Goal: Answer question/provide support: Share knowledge or assist other users

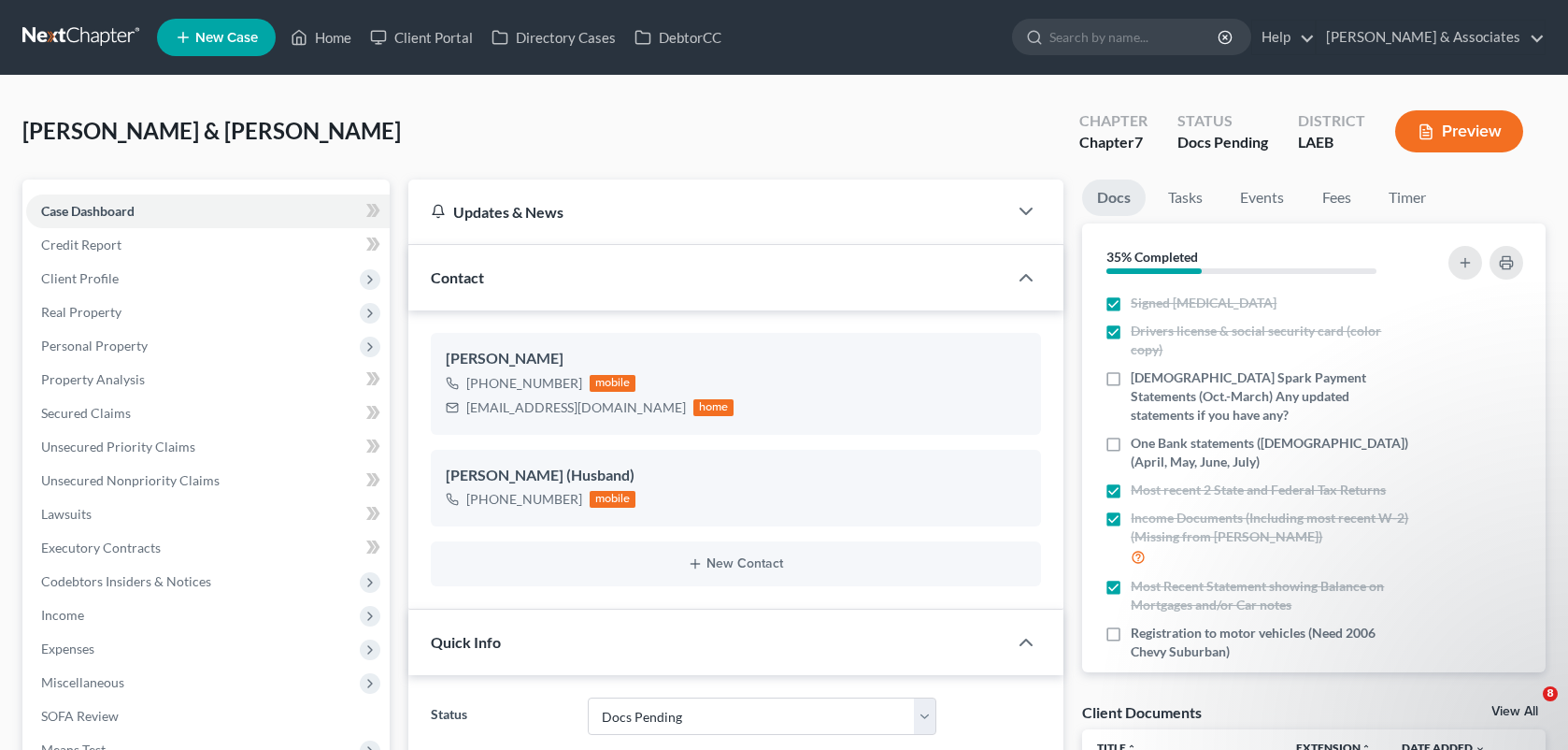
select select "6"
click at [318, 25] on link "Home" at bounding box center [321, 38] width 79 height 34
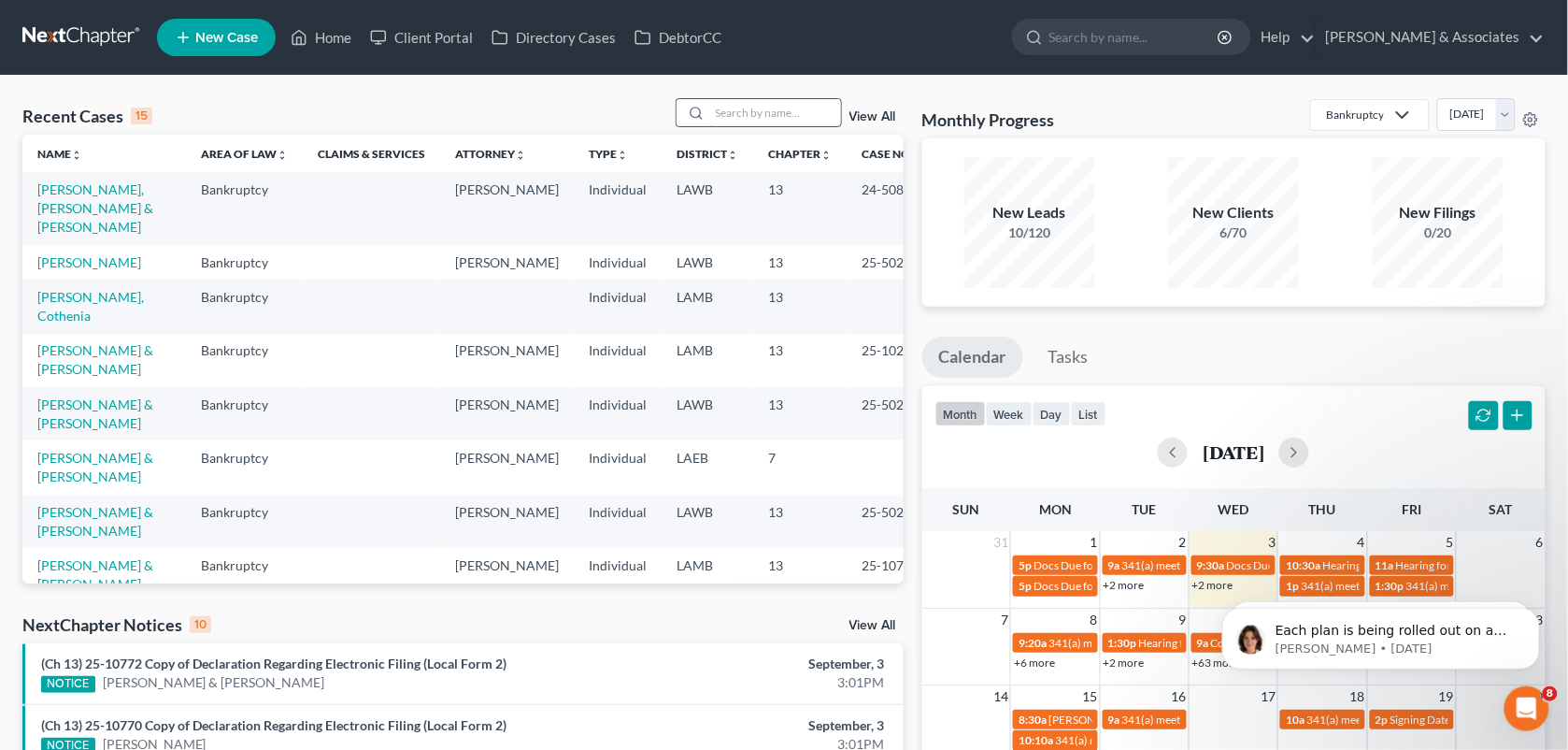
click at [720, 115] on input "search" at bounding box center [776, 112] width 131 height 27
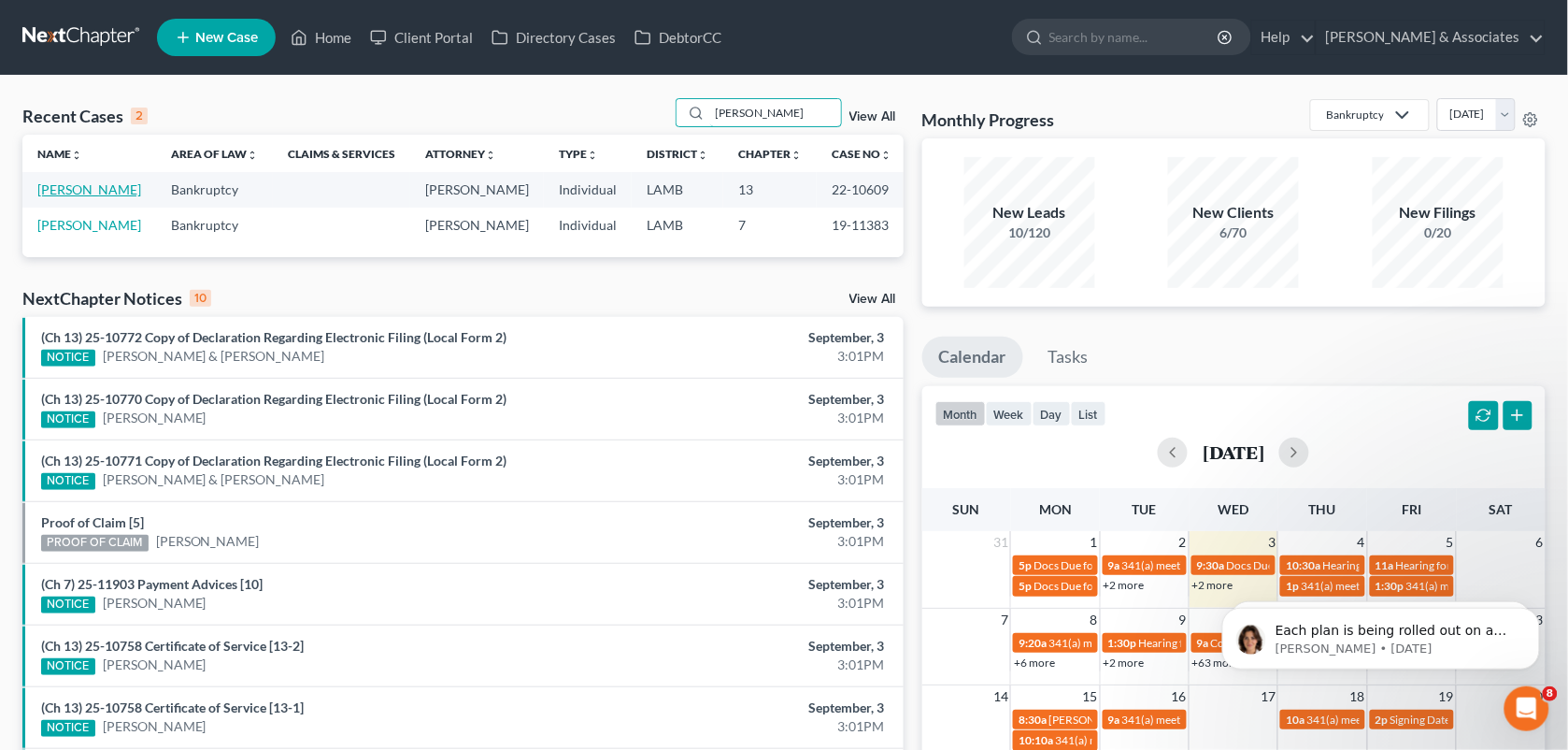
type input "[PERSON_NAME]"
click at [65, 192] on link "[PERSON_NAME]" at bounding box center [89, 189] width 104 height 16
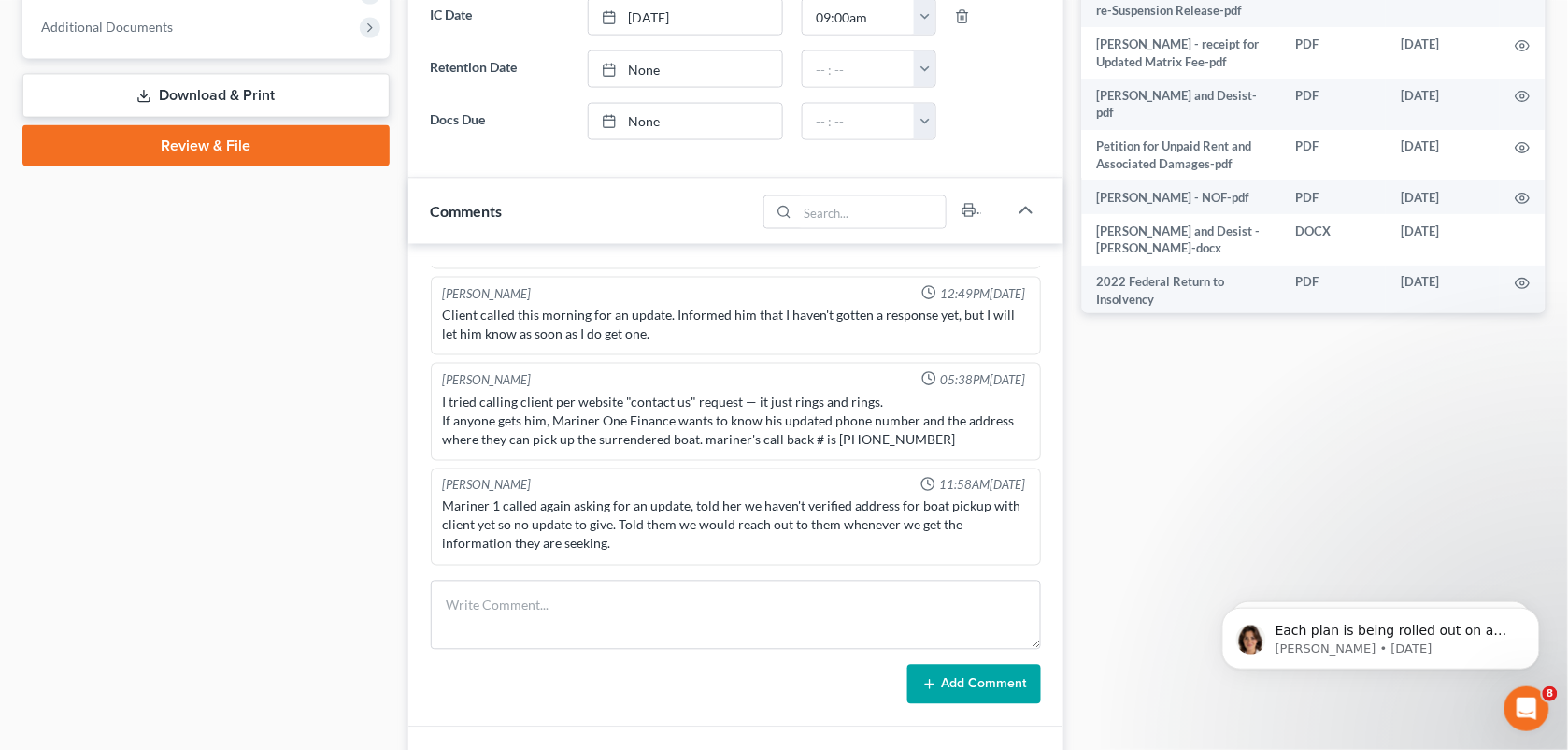
scroll to position [795, 0]
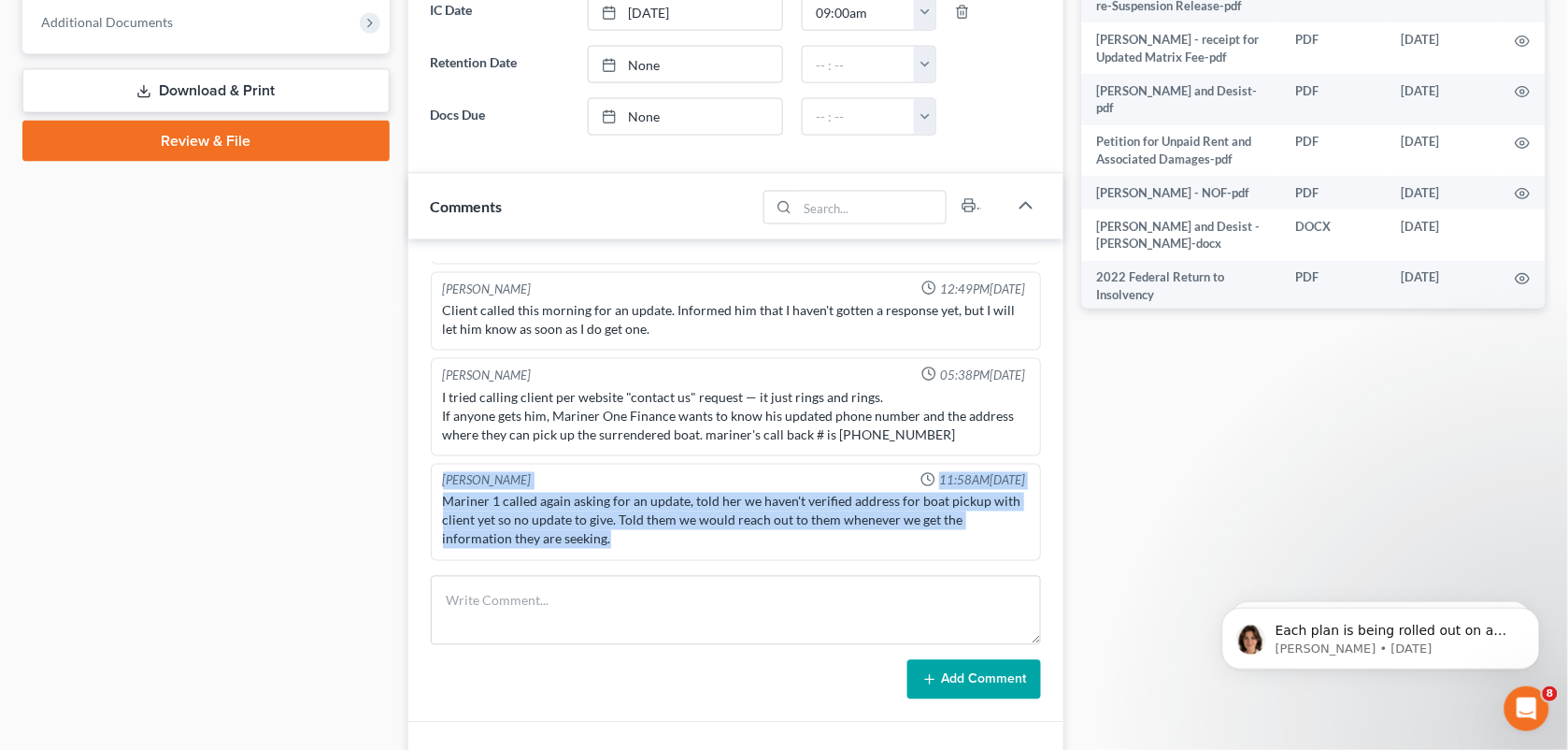
drag, startPoint x: 615, startPoint y: 548, endPoint x: 444, endPoint y: 482, distance: 183.3
click at [444, 482] on div "[PERSON_NAME] 11:58AM[DATE] Mariner 1 called again asking for an update, told h…" at bounding box center [736, 512] width 611 height 98
copy div "[PERSON_NAME] 11:58AM[DATE] Mariner 1 called again asking for an update, told h…"
click at [825, 577] on div "[PERSON_NAME] 02:25PM[DATE] Tried to call ( [PHONE_NUMBER]) No answer. No vm se…" at bounding box center [736, 482] width 656 height 483
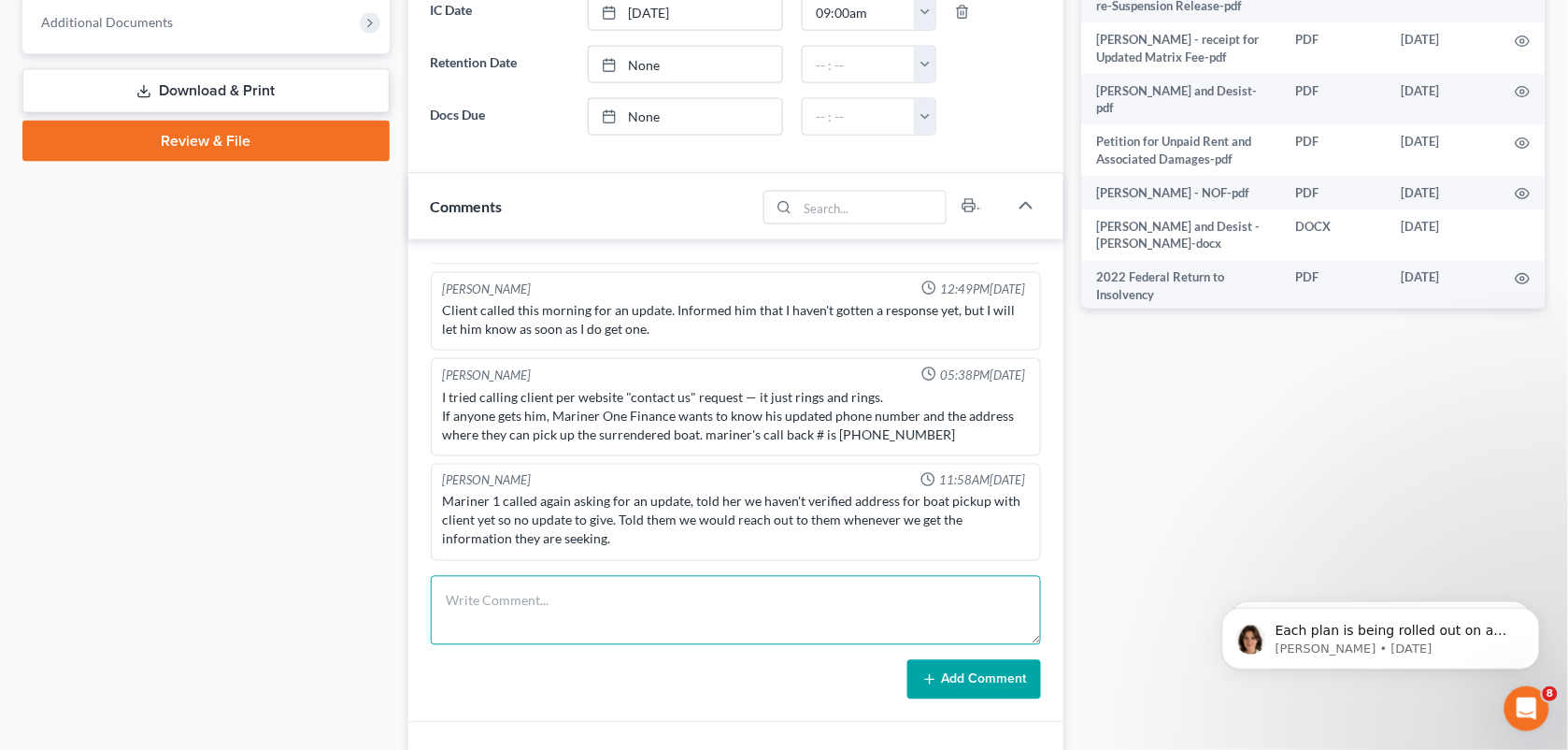
click at [823, 609] on textarea at bounding box center [736, 610] width 611 height 69
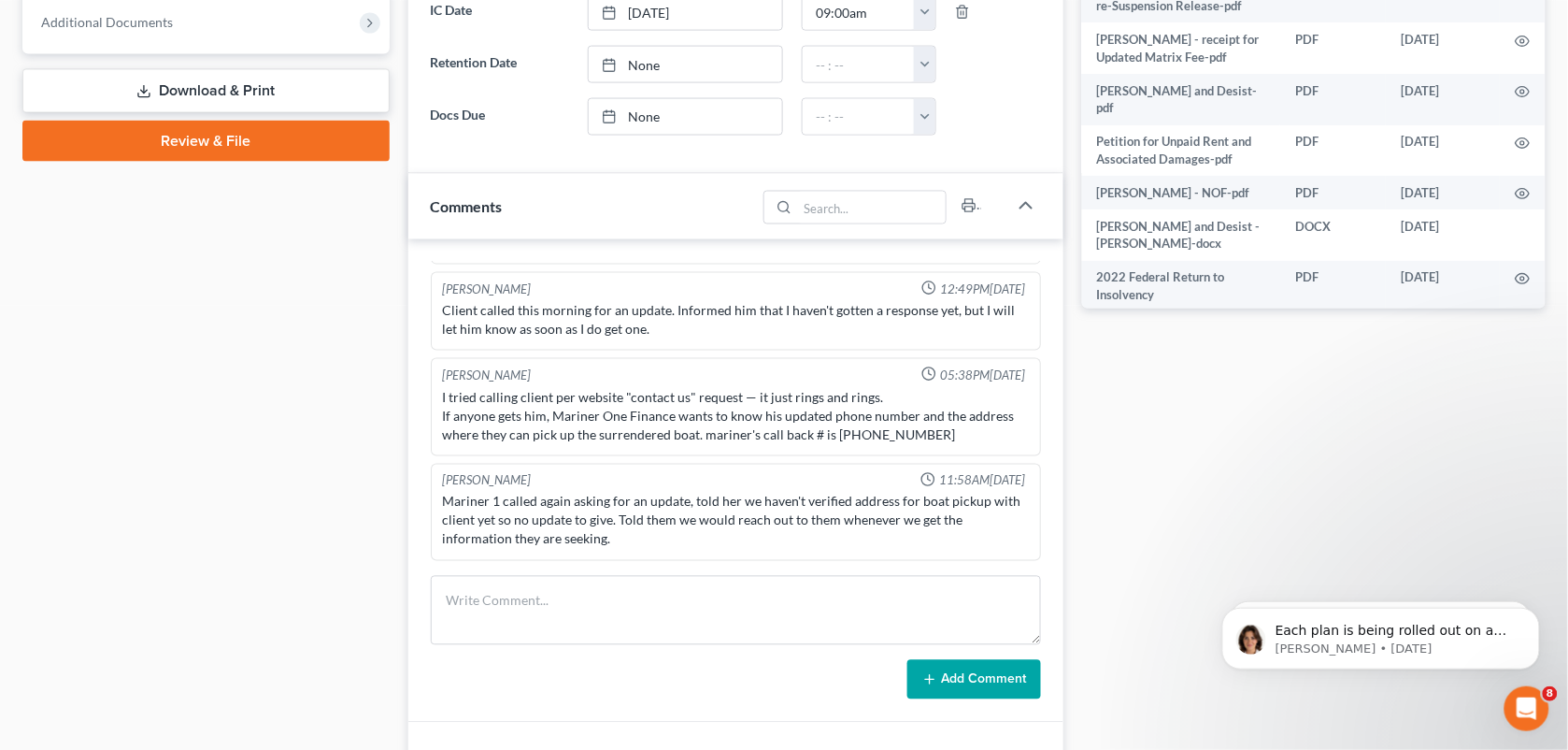
click at [1119, 433] on div "Docs Tasks Events Fees Timer 100% Completed Nothing here yet! Statement showing…" at bounding box center [1313, 453] width 482 height 2136
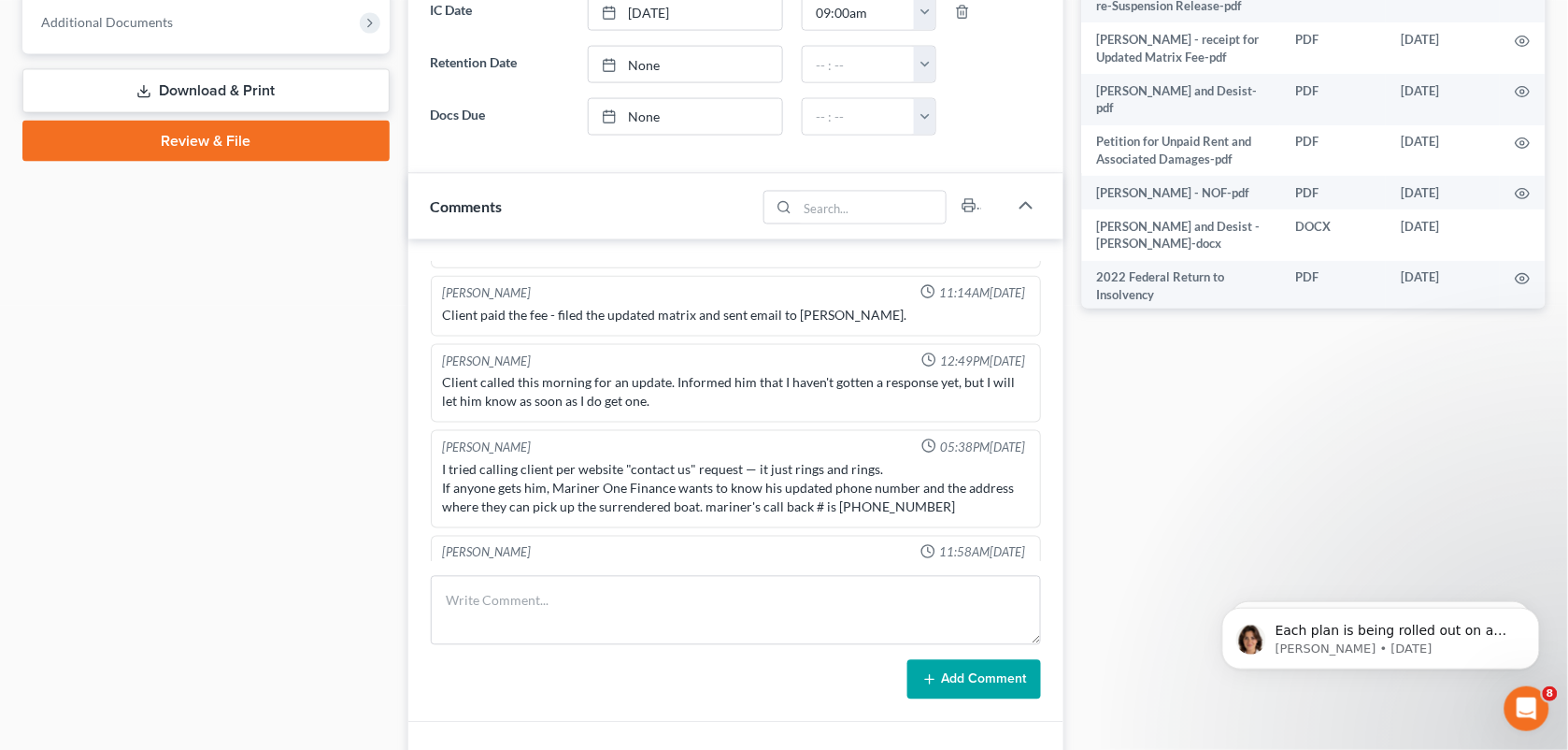
scroll to position [5037, 0]
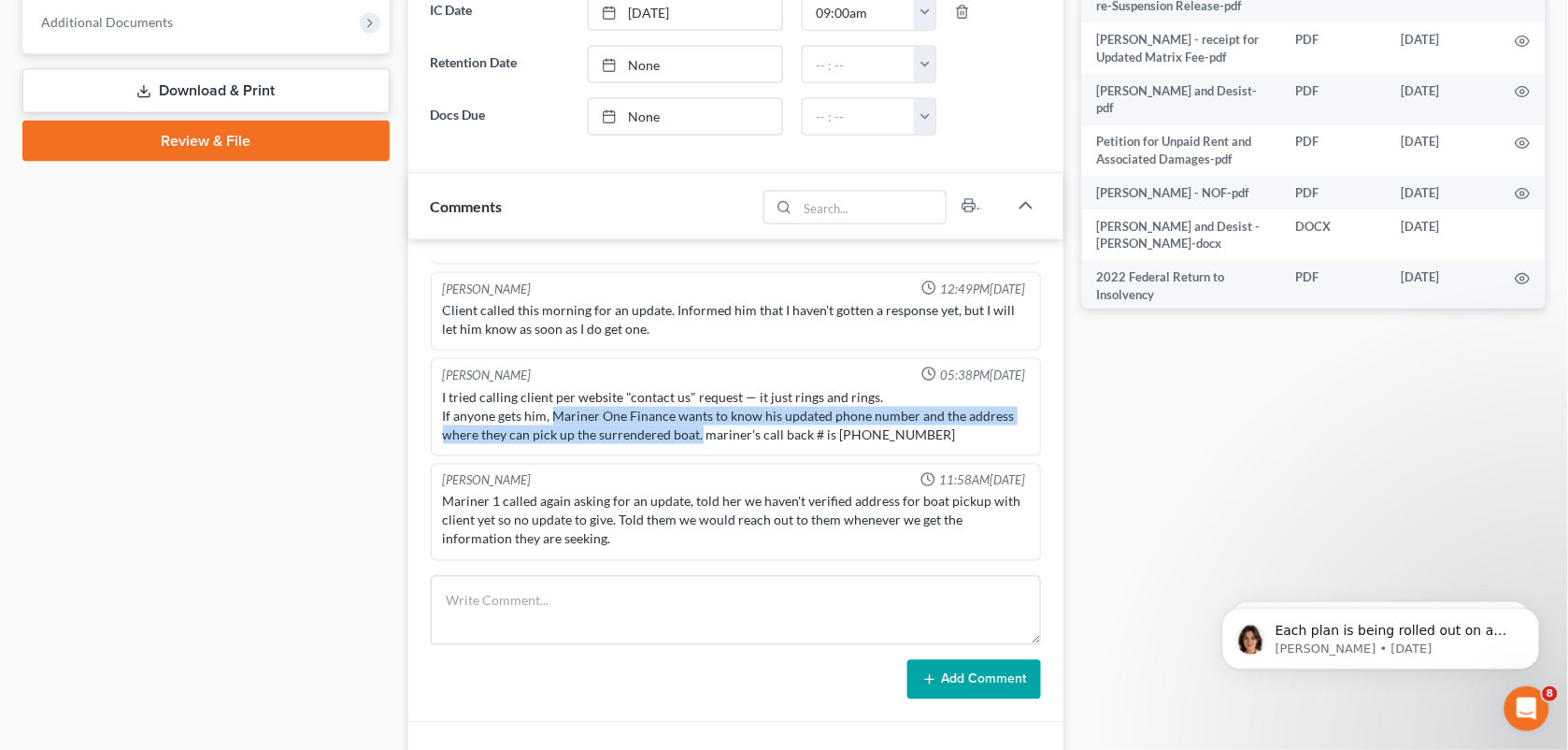
drag, startPoint x: 698, startPoint y: 438, endPoint x: 552, endPoint y: 422, distance: 146.9
click at [552, 422] on div "I tried calling client per website "contact us" request — it just rings and rin…" at bounding box center [736, 416] width 587 height 56
copy div "Mariner One Finance wants to know his updated phone number and the address wher…"
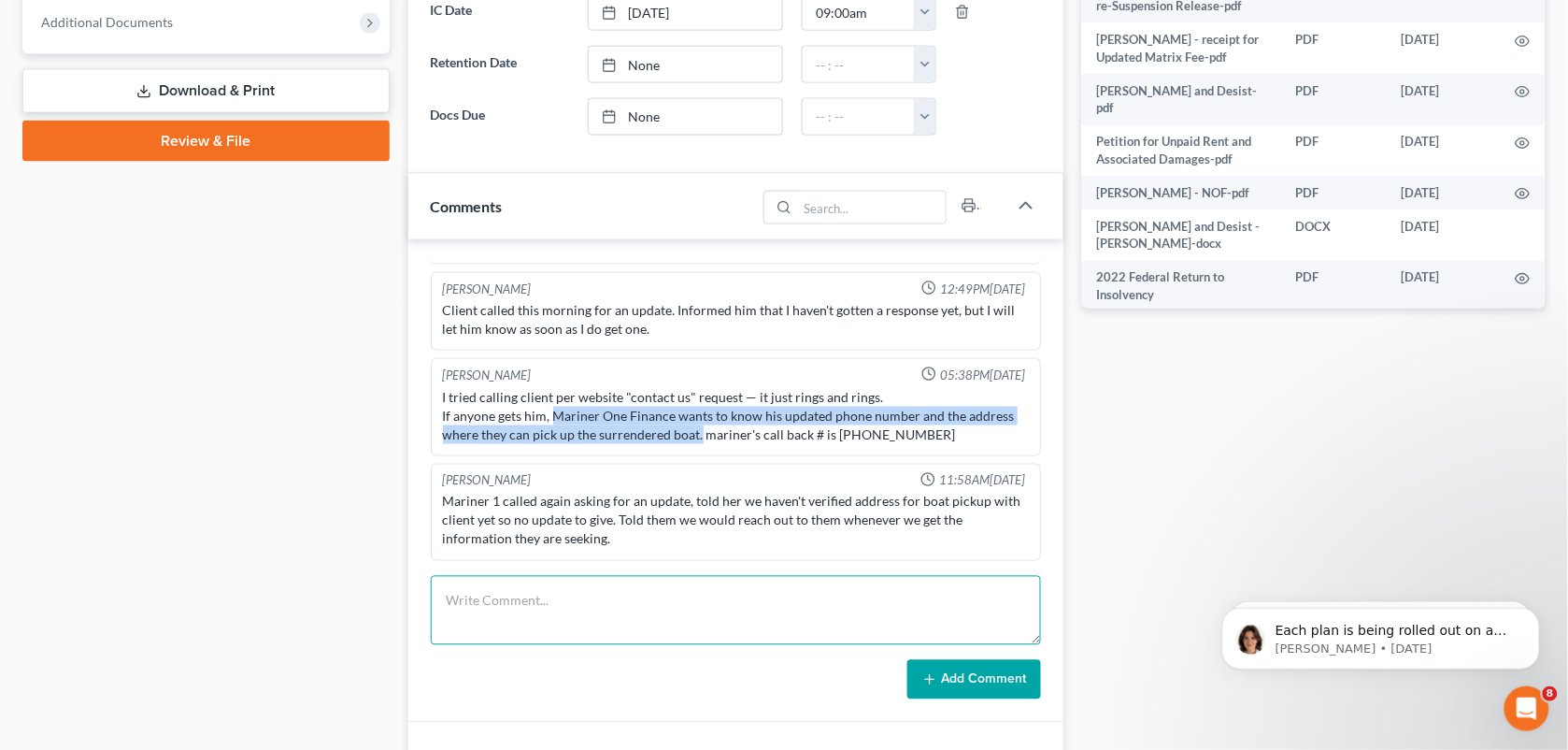
click at [851, 596] on textarea at bounding box center [736, 610] width 611 height 69
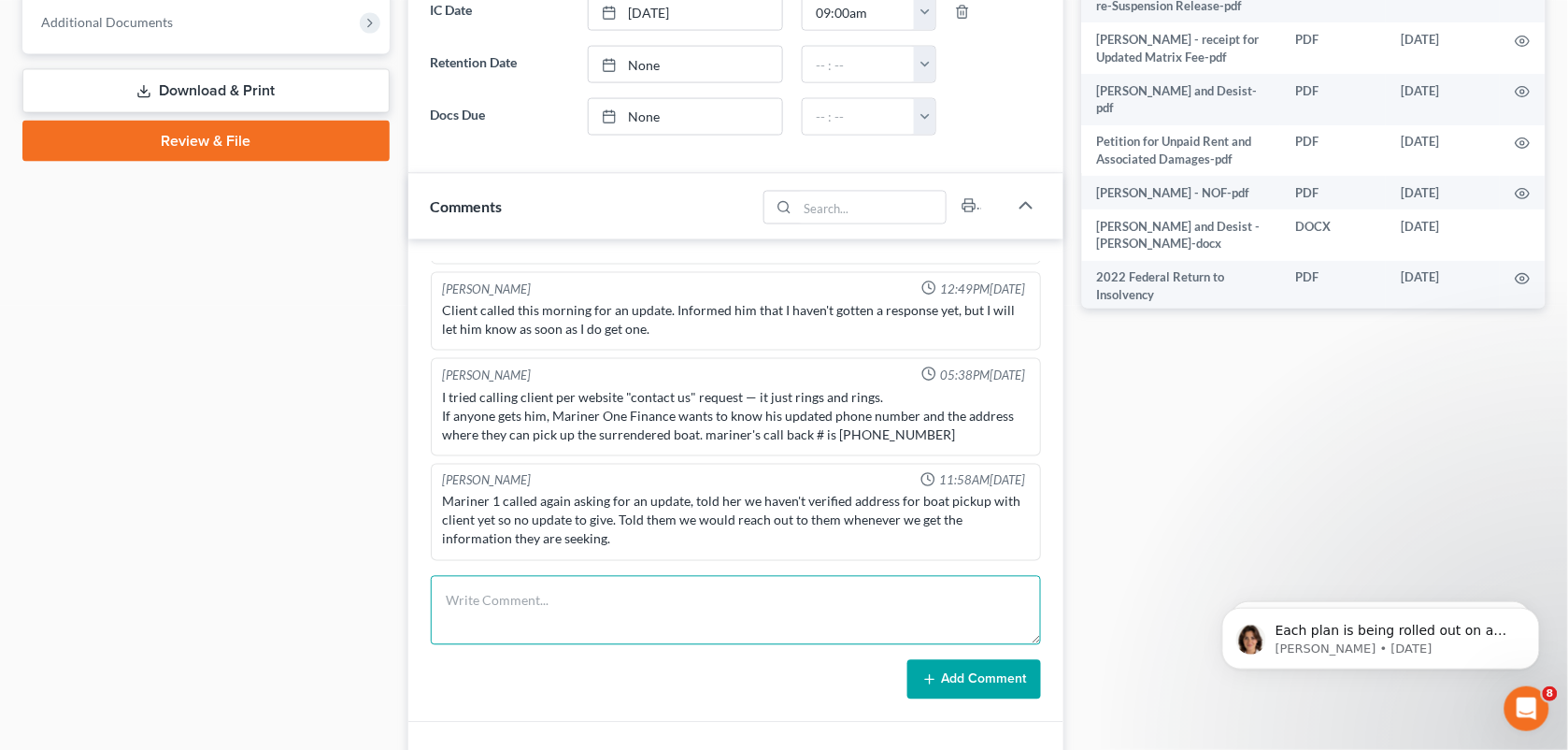
paste textarea "Mariner One Finance wants to know his updated phone number and the address wher…"
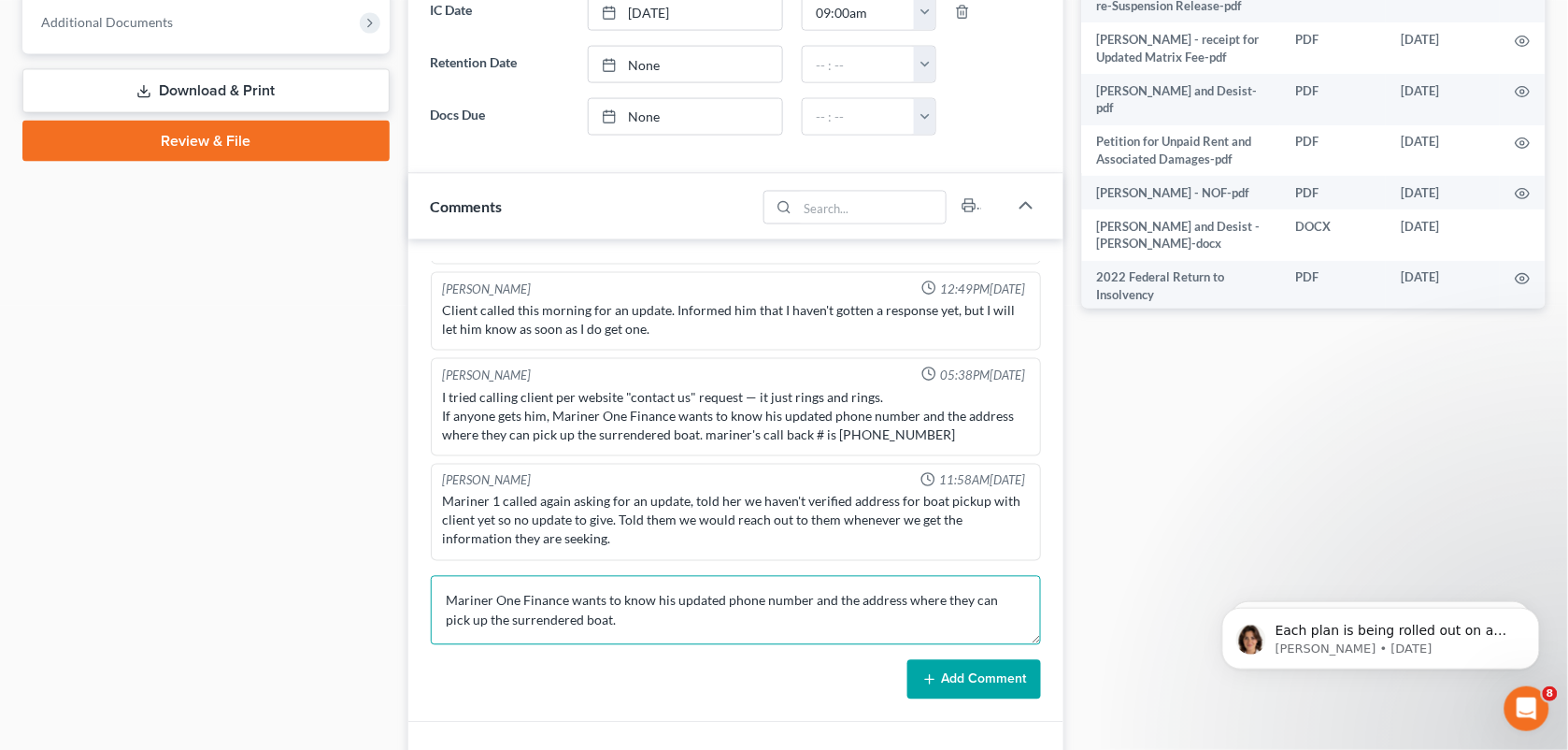
drag, startPoint x: 832, startPoint y: 605, endPoint x: 655, endPoint y: 609, distance: 177.0
click at [655, 609] on textarea "Mariner One Finance wants to know his updated phone number and the address wher…" at bounding box center [736, 610] width 611 height 69
click at [729, 645] on textarea "Mariner One Finance wants to know the address where they can pick up the surren…" at bounding box center [736, 610] width 611 height 69
click at [1009, 596] on textarea "Mariner One Finance wants to know the address where they can pick up the surren…" at bounding box center [736, 610] width 611 height 69
click at [1009, 607] on textarea "Mariner One Finance wants to know the address where they can pick up the surren…" at bounding box center [736, 610] width 611 height 69
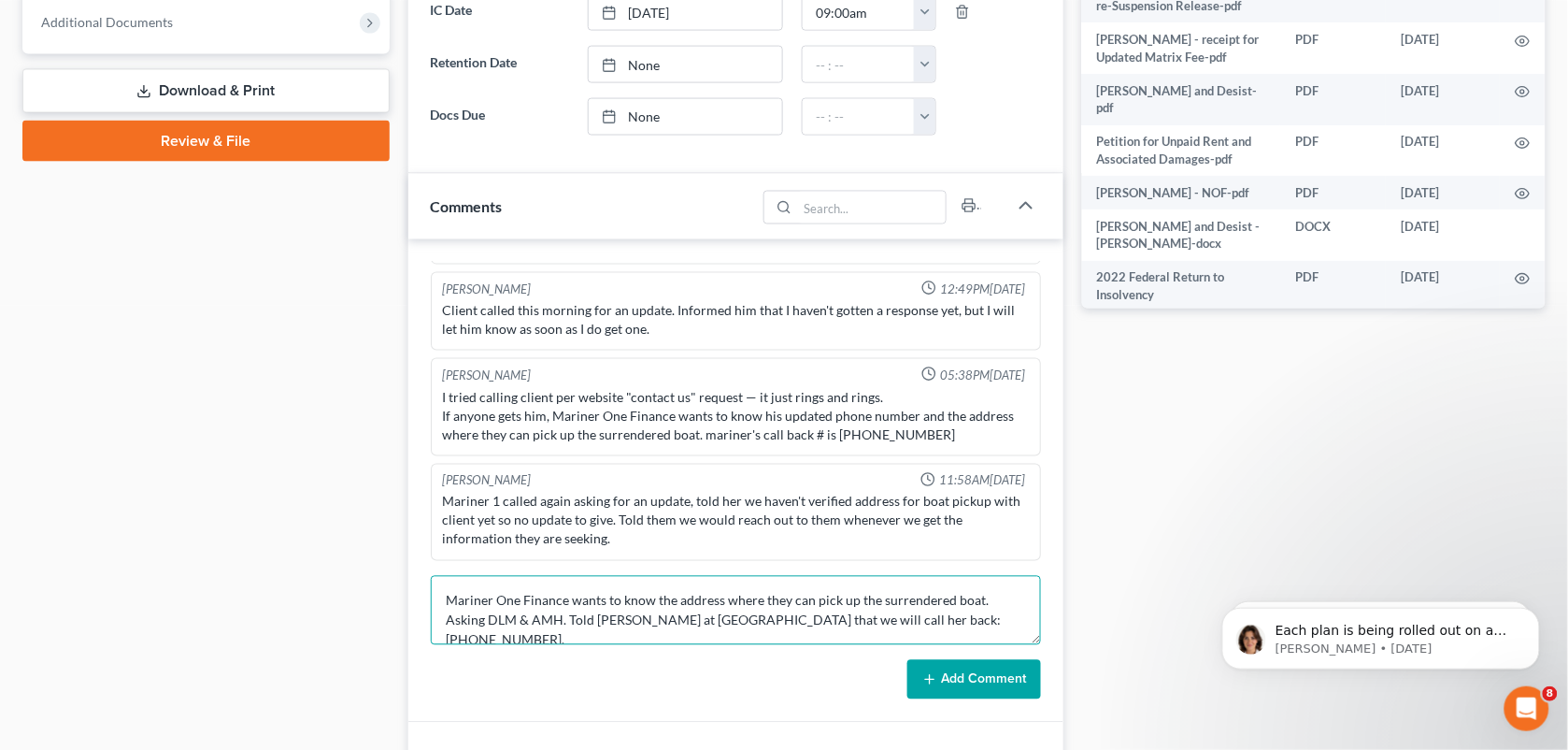
type textarea "Mariner One Finance wants to know the address where they can pick up the surren…"
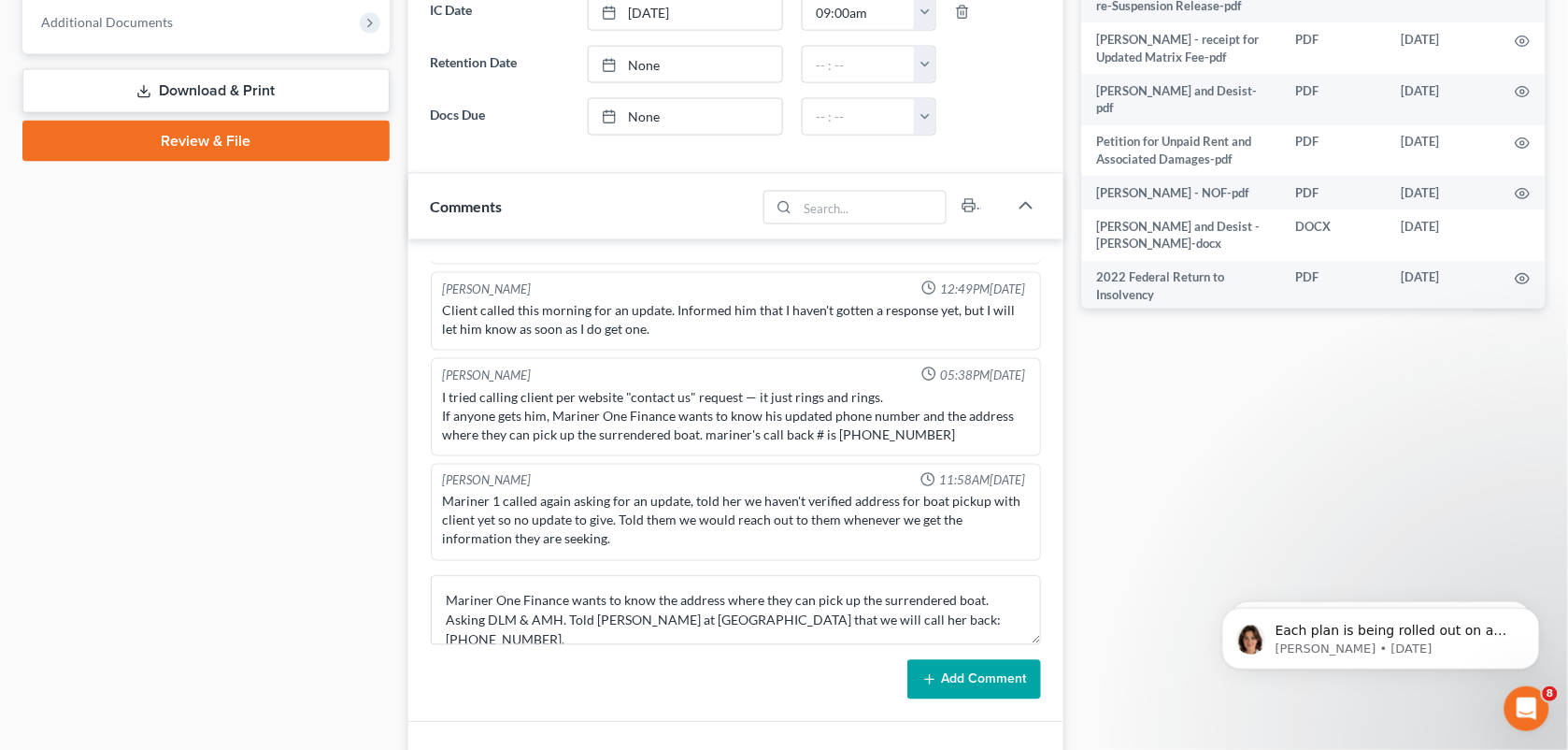
click at [974, 670] on button "Add Comment" at bounding box center [974, 680] width 134 height 40
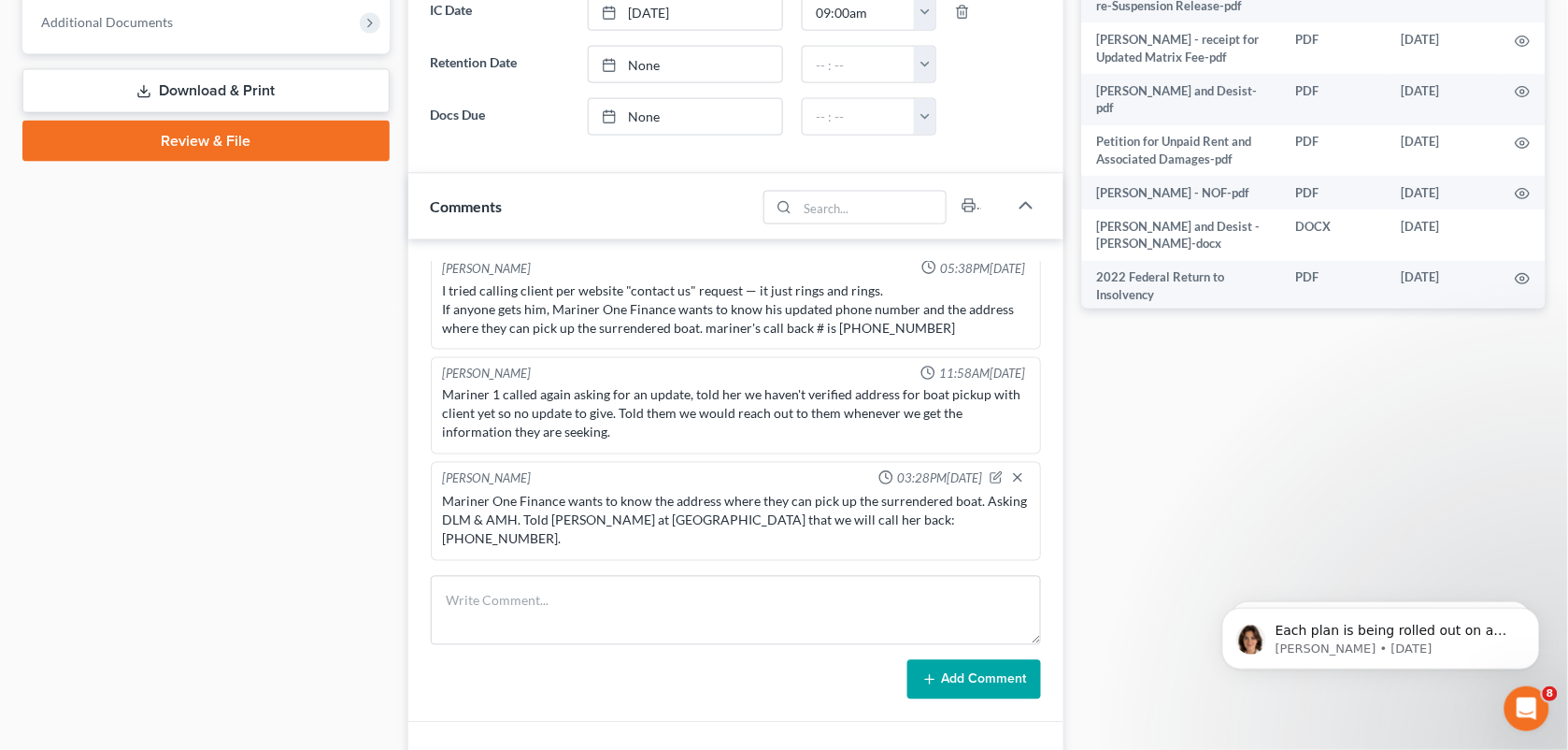
scroll to position [0, 0]
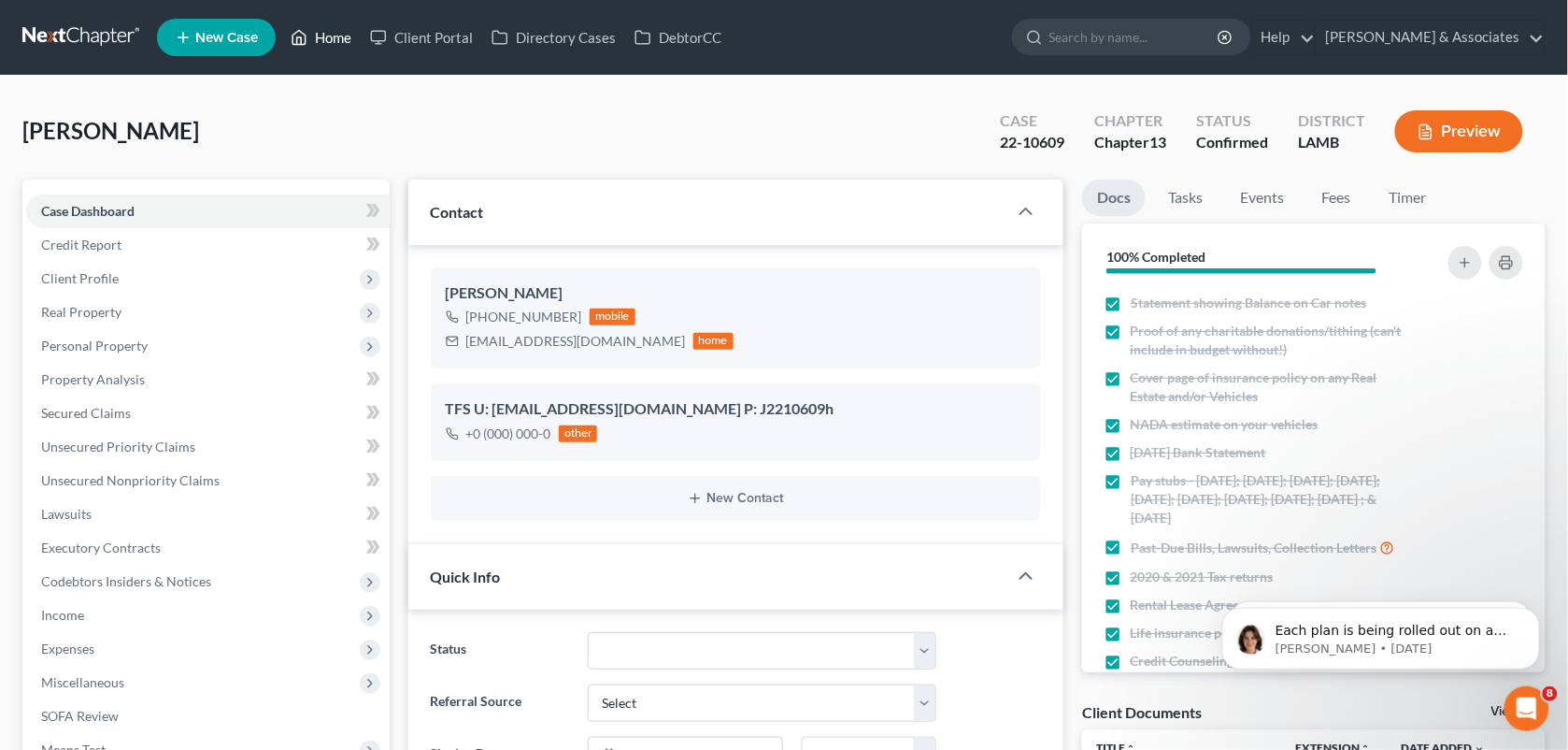
click at [310, 36] on link "Home" at bounding box center [321, 38] width 79 height 34
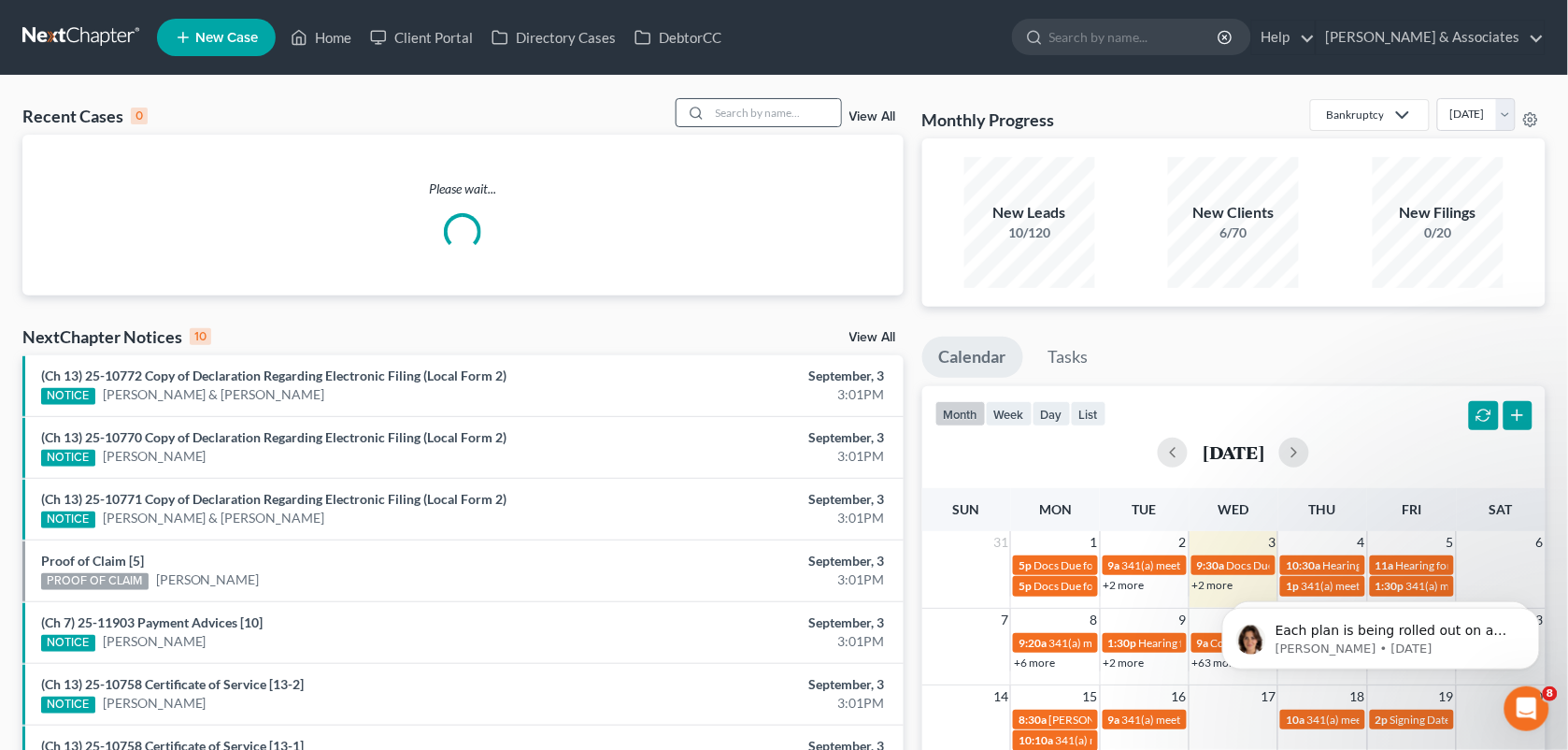
click at [705, 119] on div at bounding box center [693, 112] width 34 height 27
click at [734, 118] on input "search" at bounding box center [776, 112] width 131 height 27
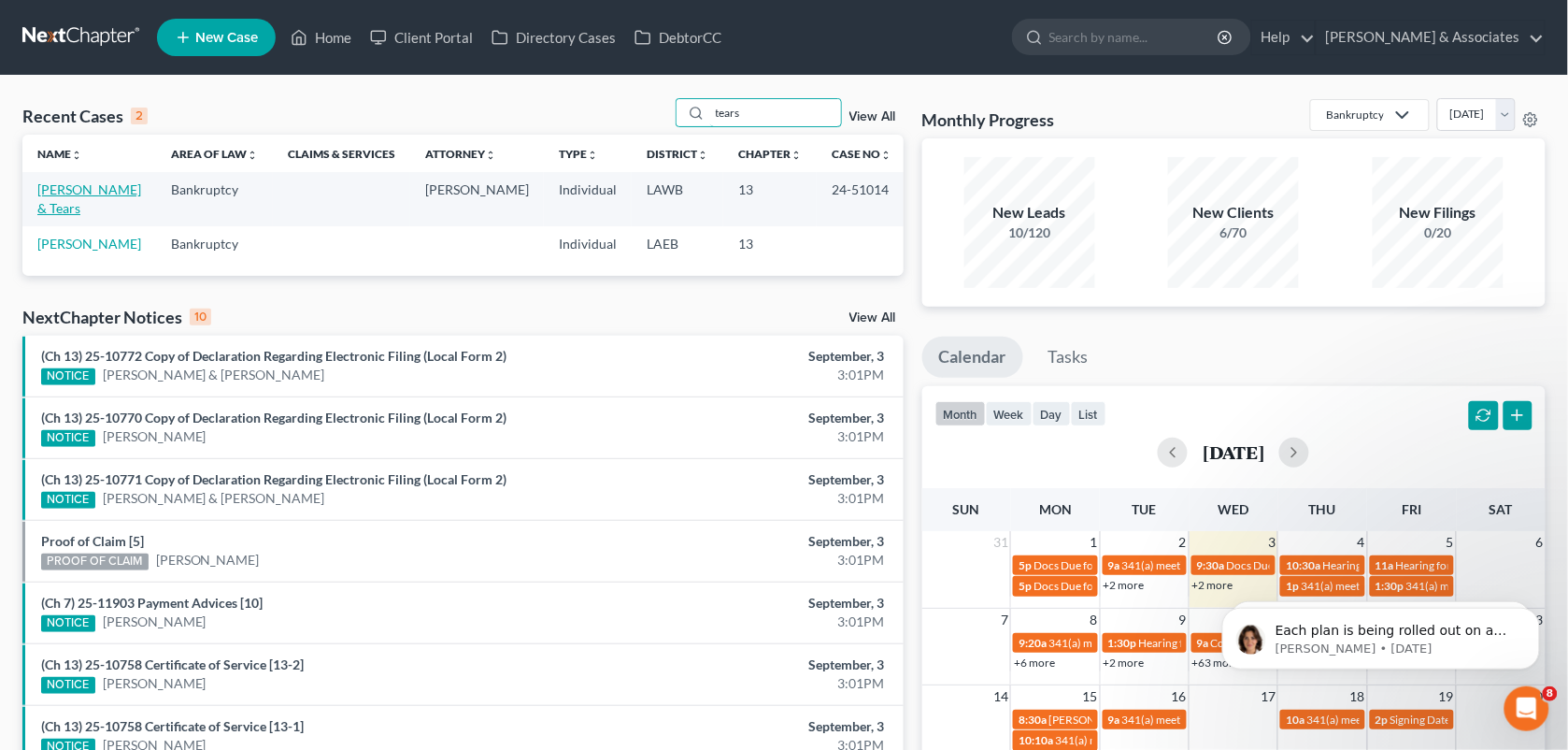
type input "tears"
click at [131, 192] on link "[PERSON_NAME] & Tears" at bounding box center [89, 198] width 104 height 35
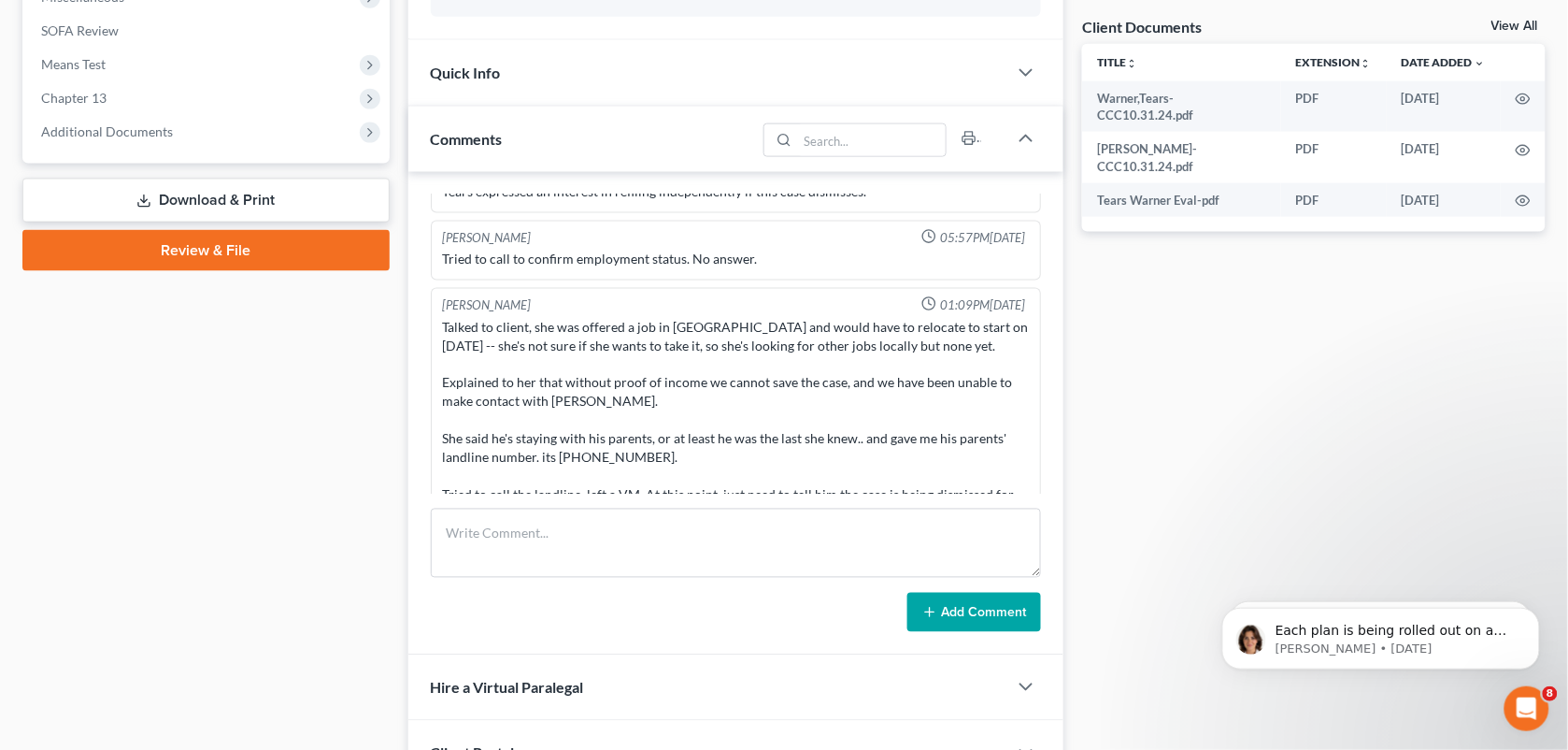
scroll to position [454, 0]
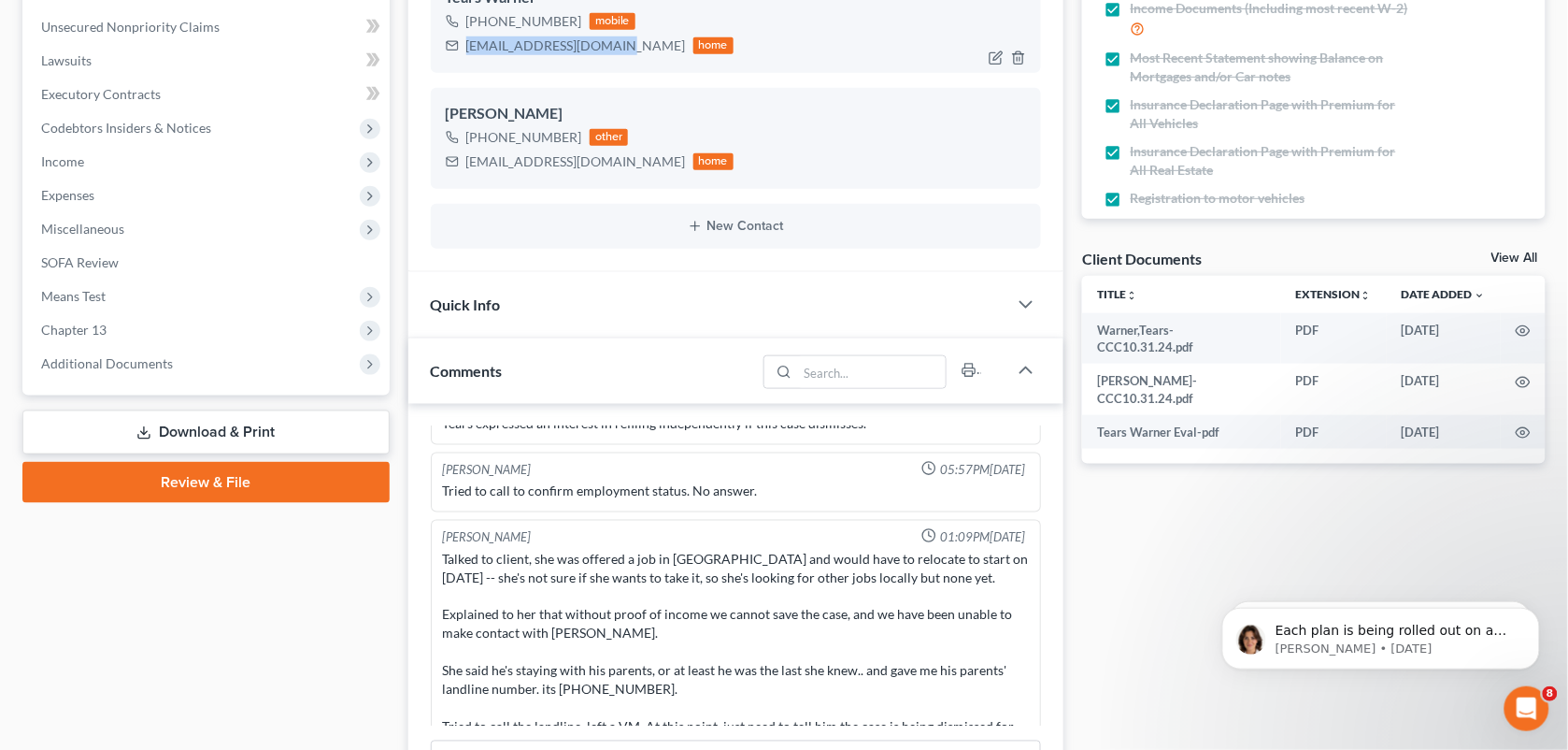
drag, startPoint x: 615, startPoint y: 49, endPoint x: 464, endPoint y: 50, distance: 151.0
click at [464, 50] on div "[EMAIL_ADDRESS][DOMAIN_NAME] home" at bounding box center [590, 46] width 289 height 25
copy div "[EMAIL_ADDRESS][DOMAIN_NAME]"
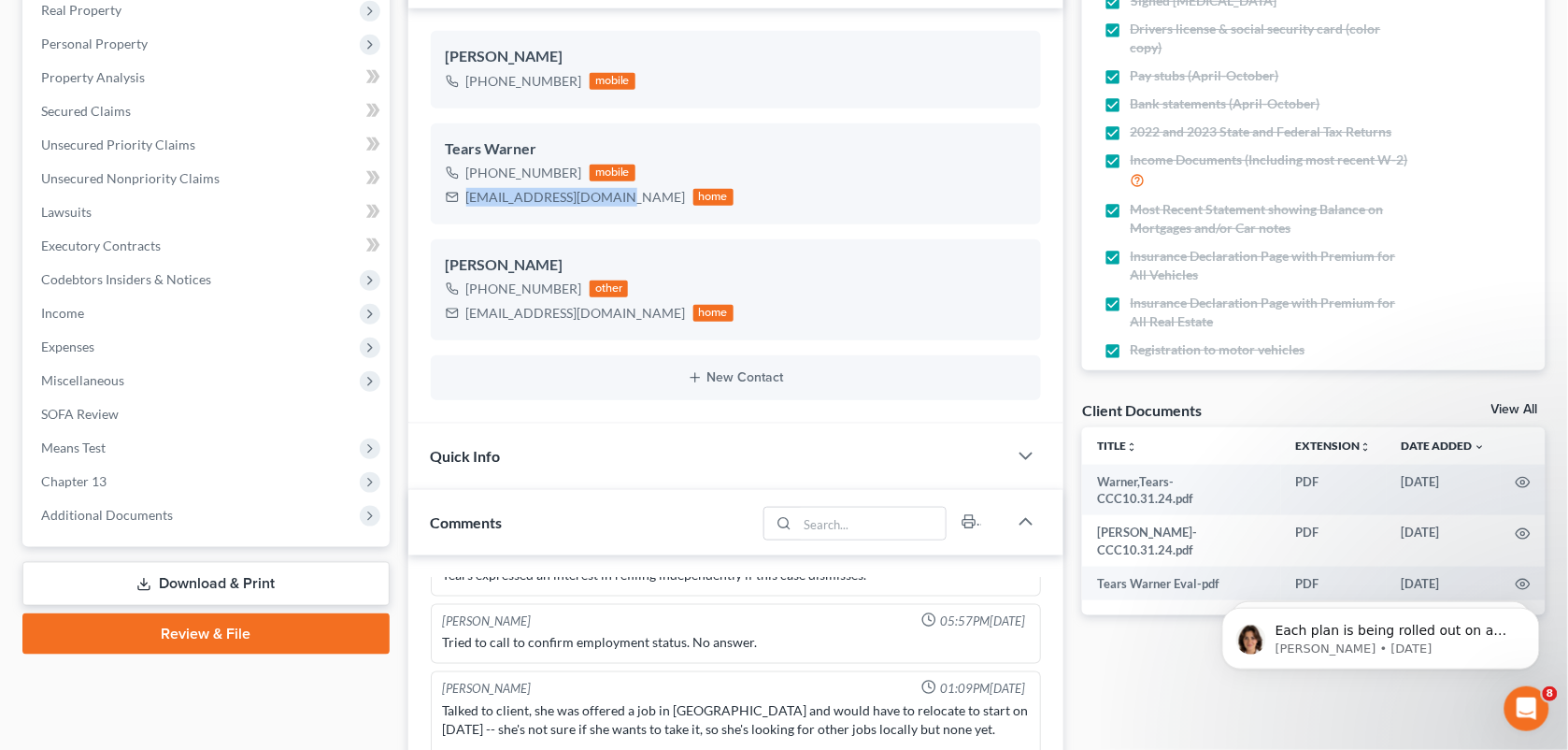
scroll to position [291, 0]
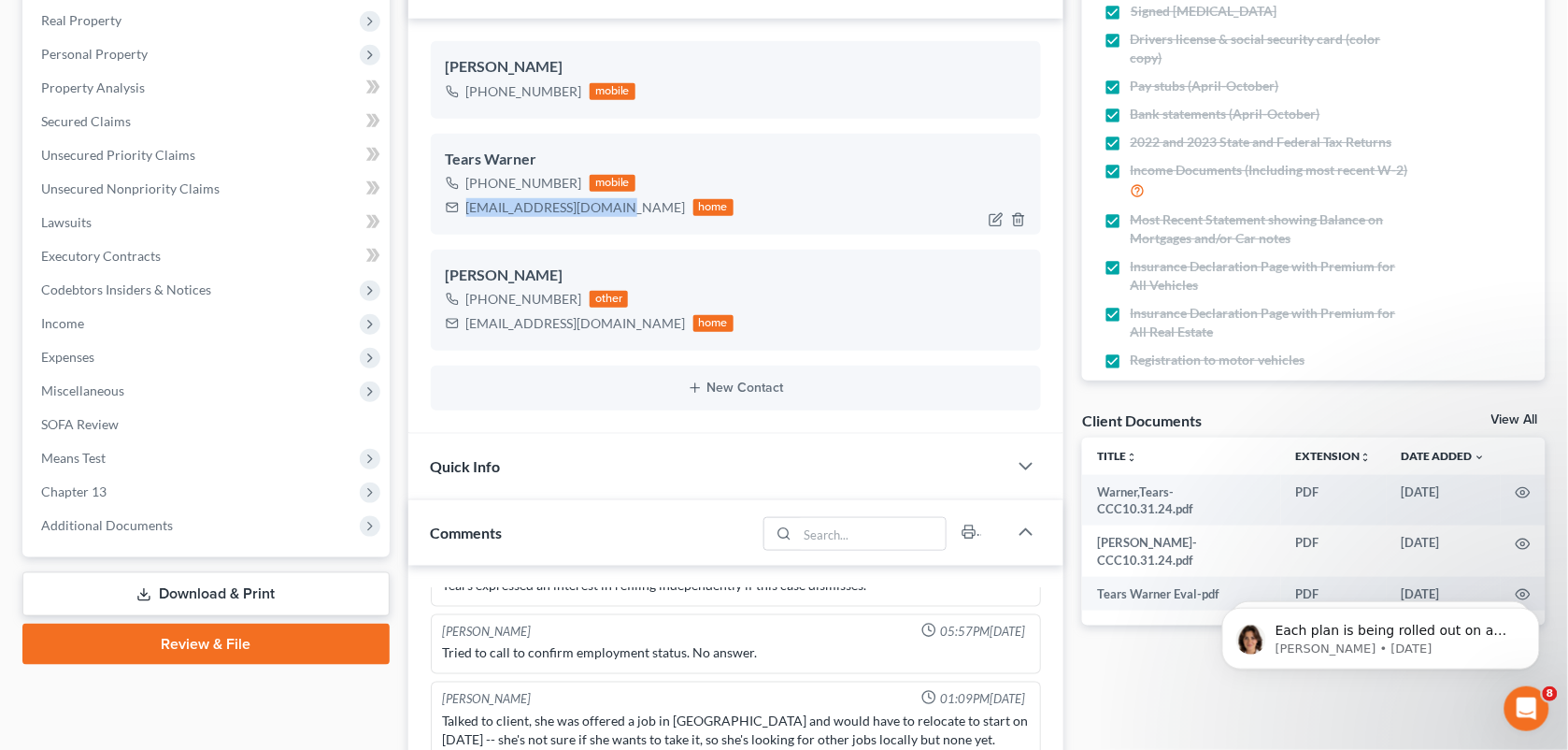
drag, startPoint x: 575, startPoint y: 180, endPoint x: 482, endPoint y: 188, distance: 93.3
click at [482, 188] on div "[PHONE_NUMBER] mobile" at bounding box center [590, 183] width 289 height 25
copy div "[PHONE_NUMBER]"
drag, startPoint x: 614, startPoint y: 201, endPoint x: 463, endPoint y: 210, distance: 151.3
click at [463, 210] on div "[EMAIL_ADDRESS][DOMAIN_NAME] home" at bounding box center [590, 207] width 289 height 25
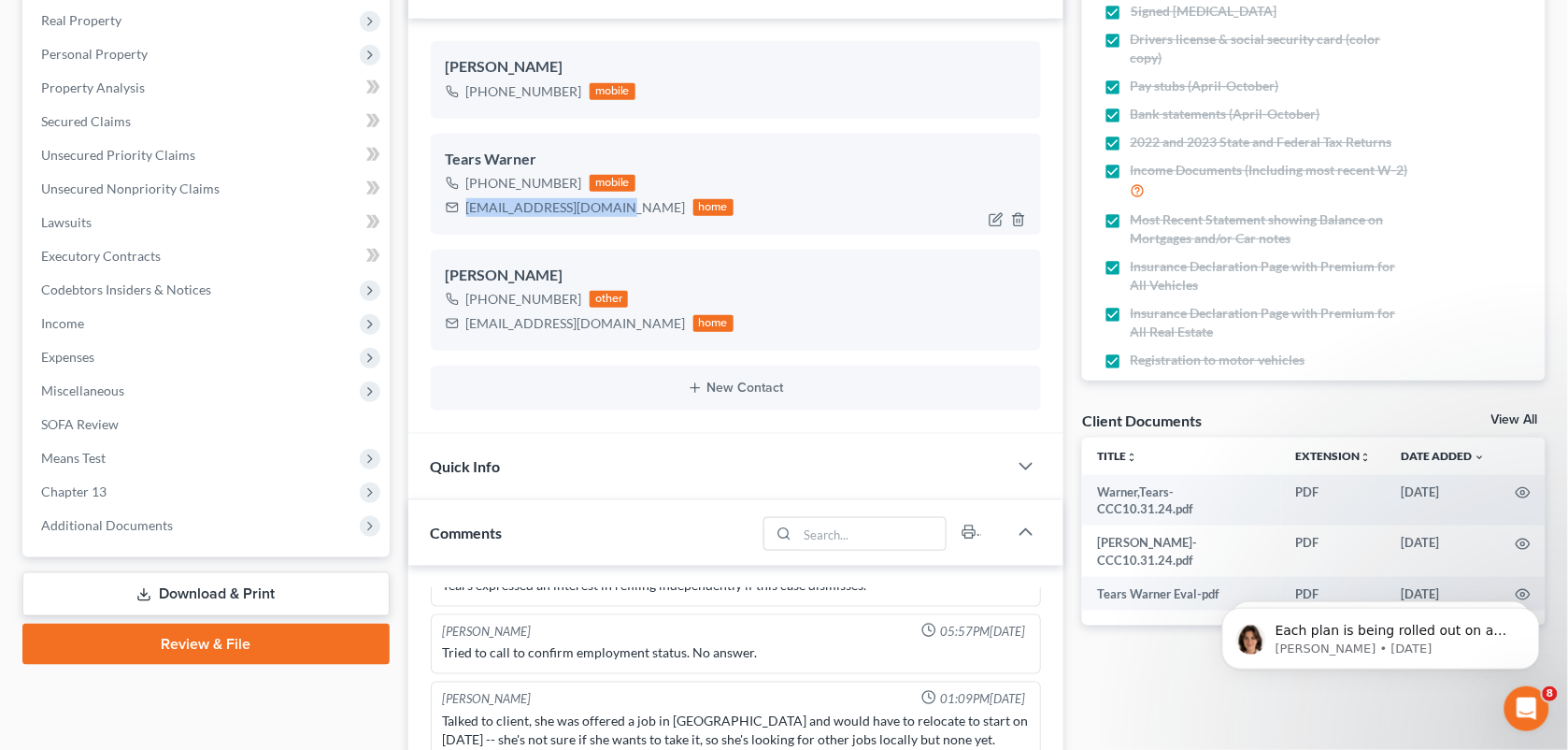
copy div "[EMAIL_ADDRESS][DOMAIN_NAME]"
click at [894, 468] on div "Quick Info" at bounding box center [708, 466] width 600 height 64
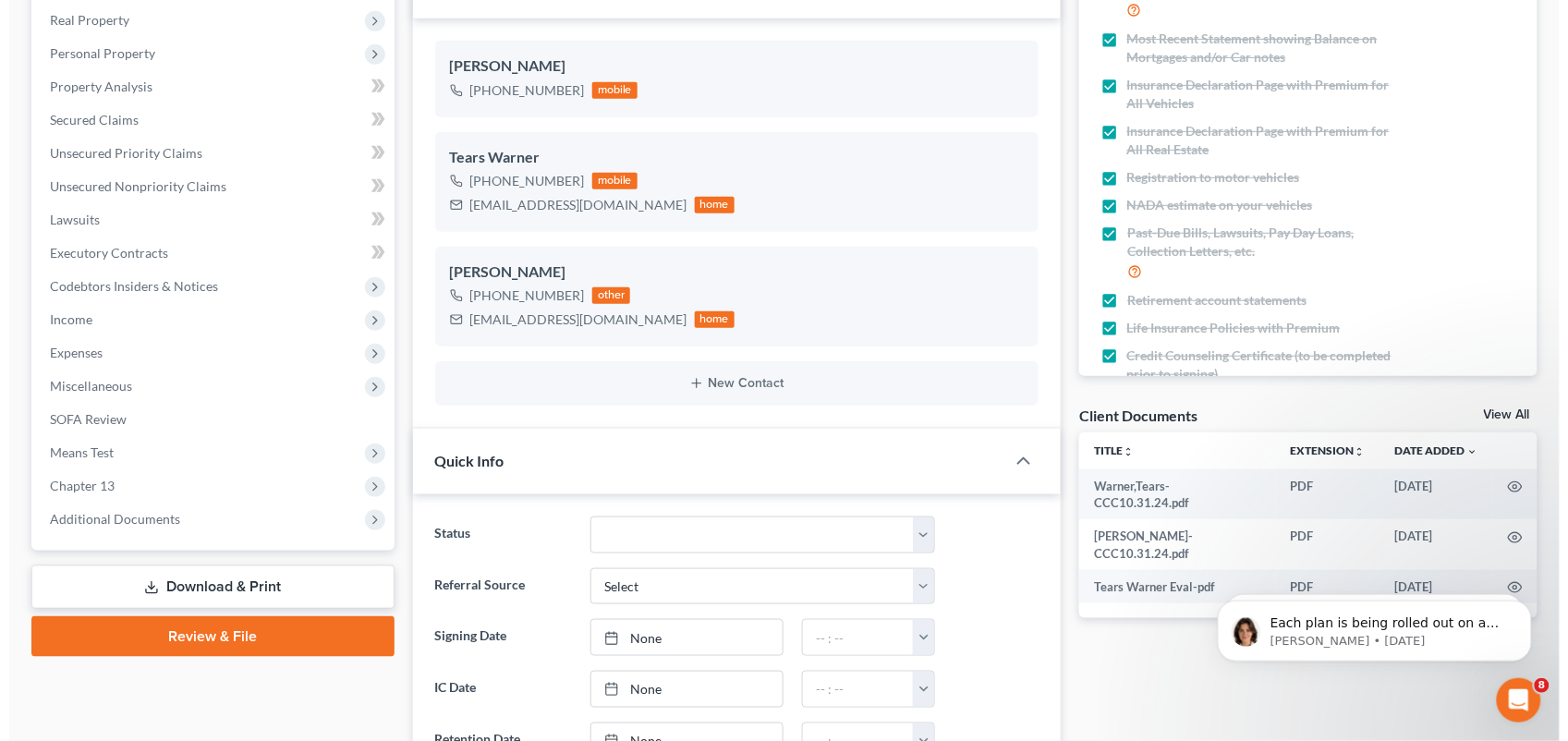
scroll to position [186, 0]
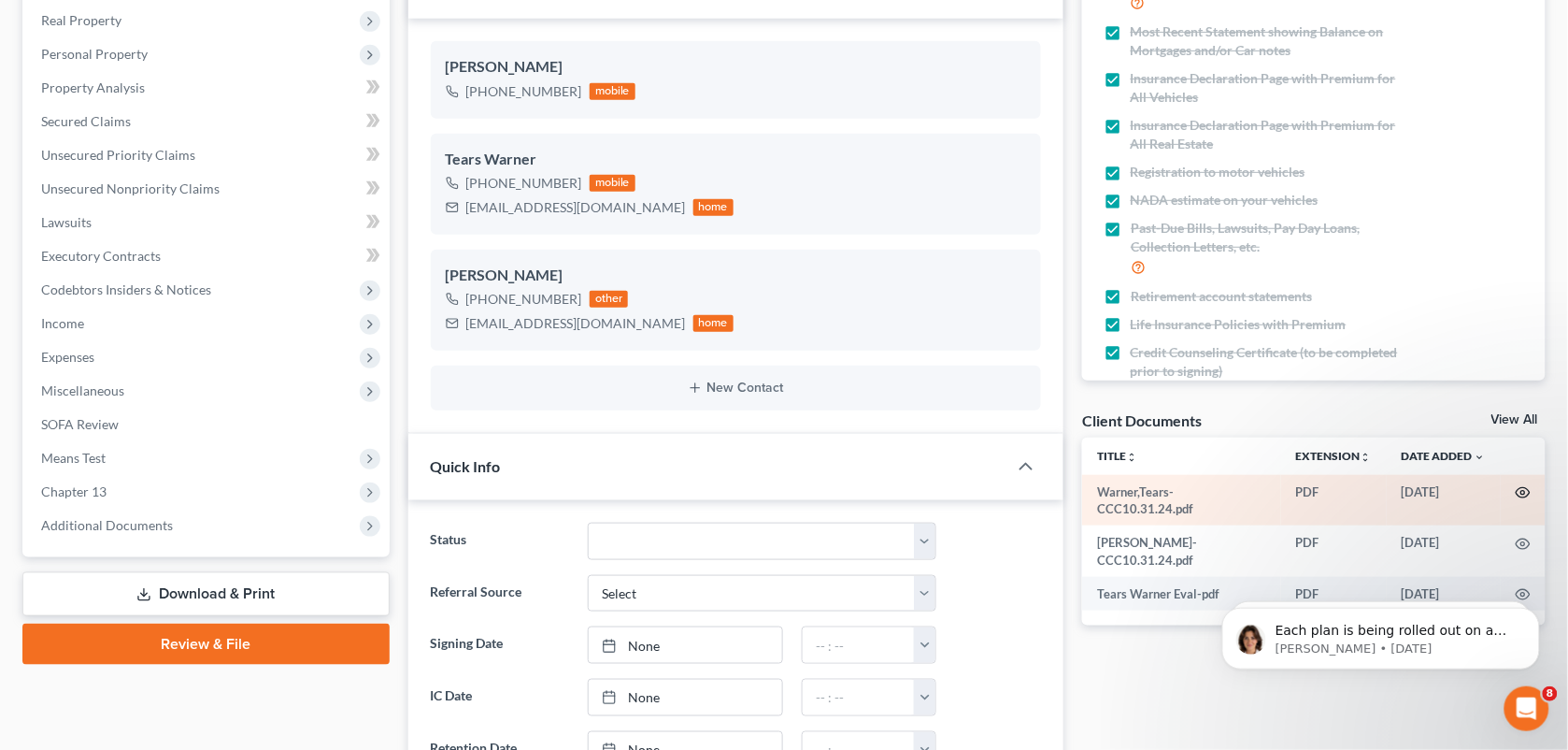
click at [1518, 488] on icon "button" at bounding box center [1523, 493] width 14 height 10
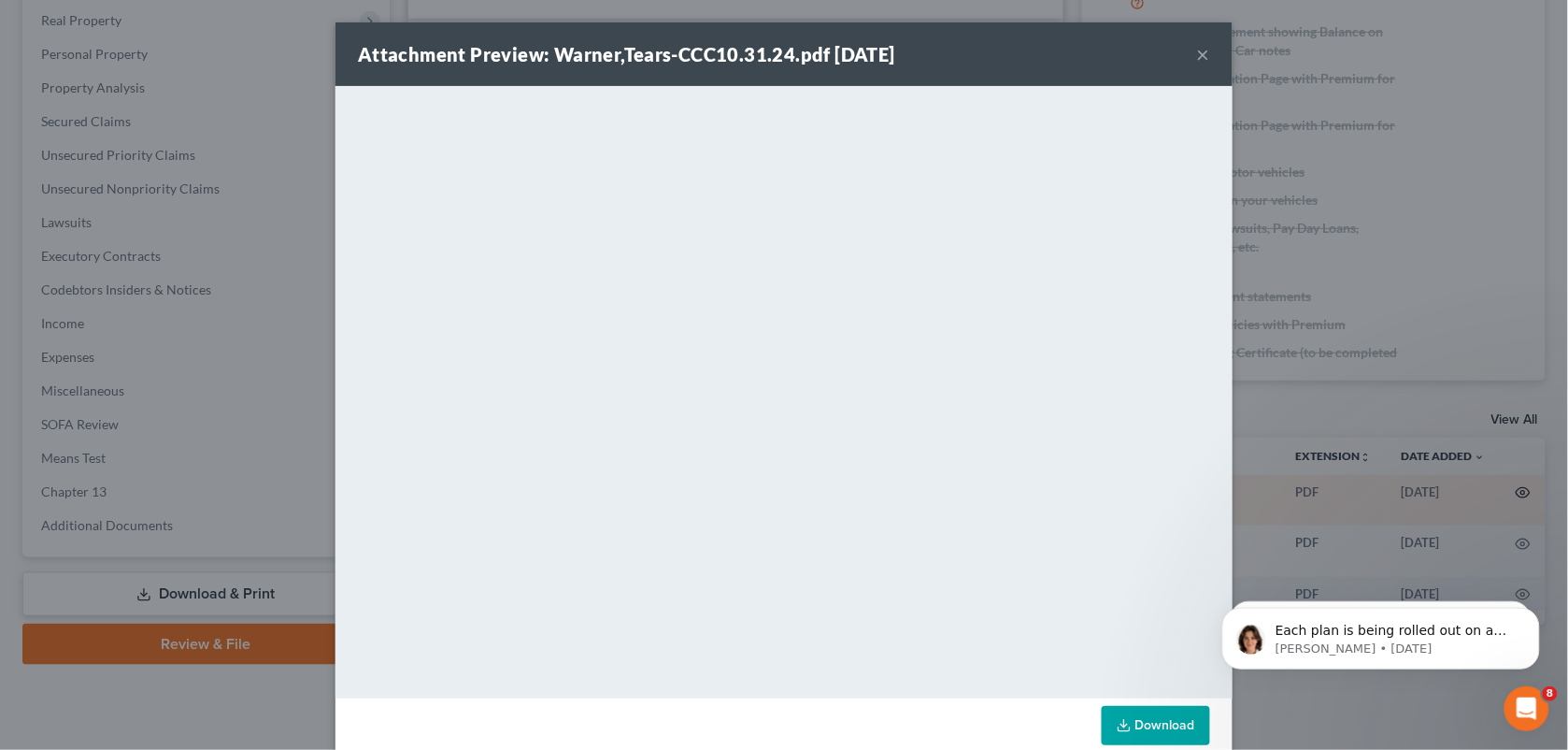
scroll to position [5036, 0]
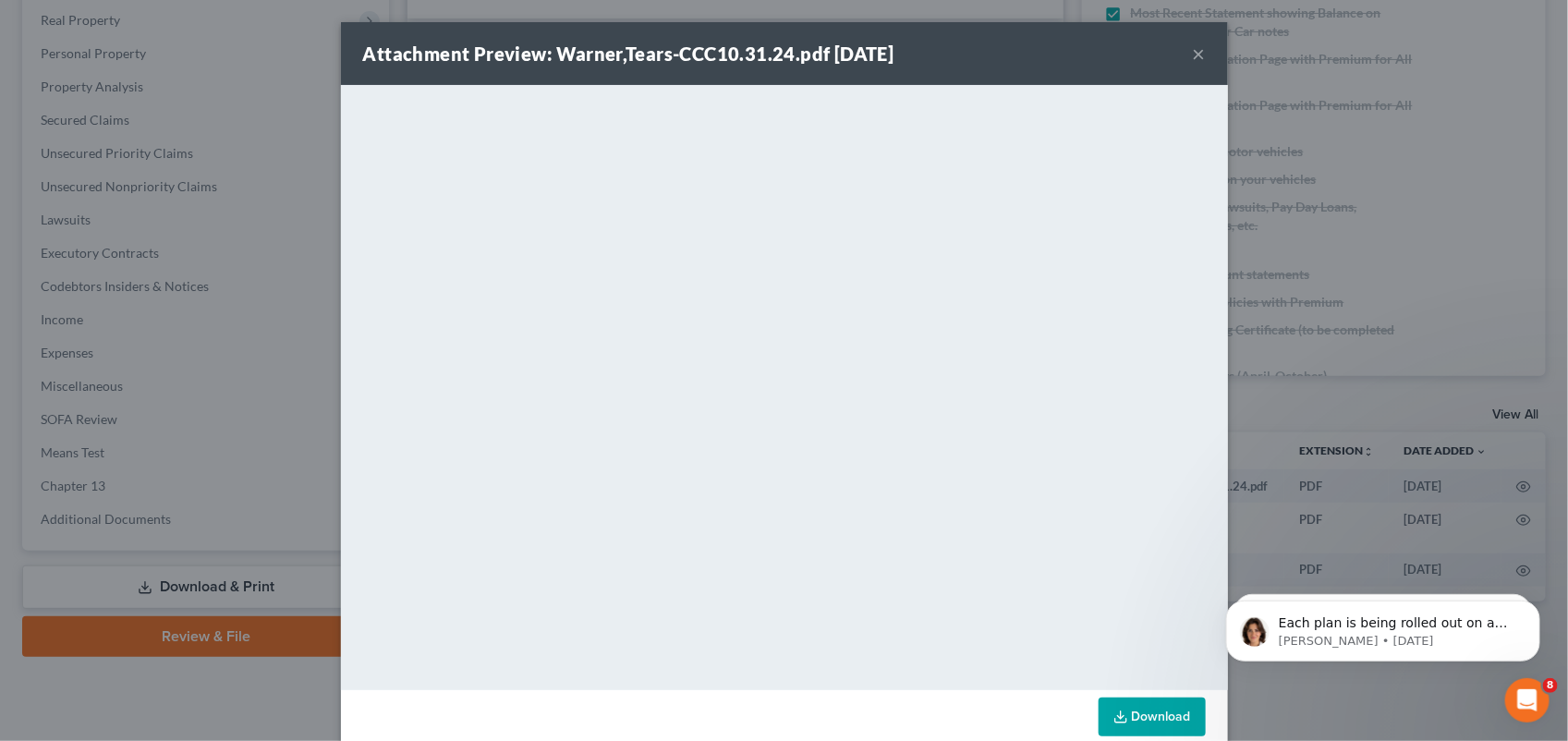
click at [1193, 51] on button "×" at bounding box center [1199, 53] width 13 height 23
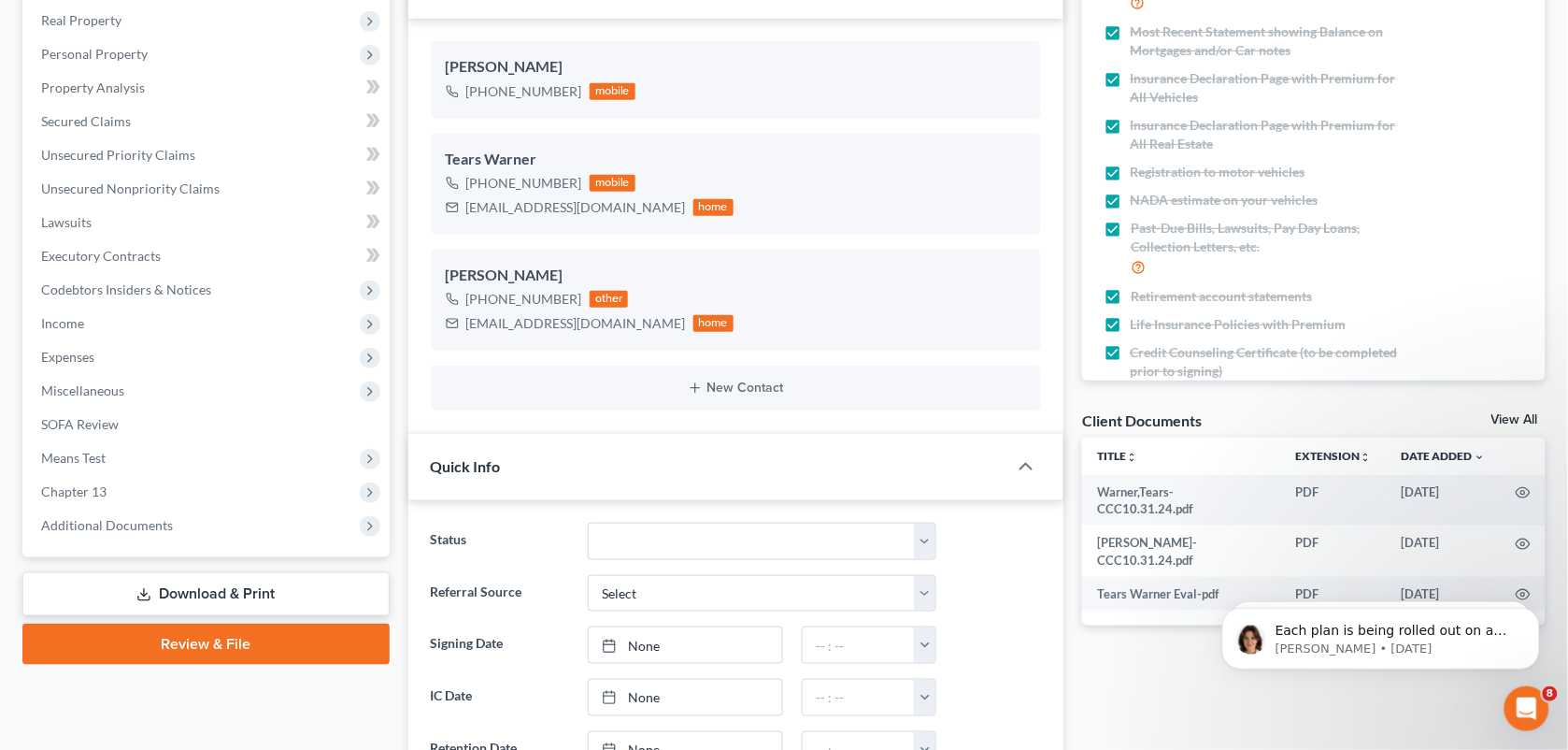
scroll to position [0, 0]
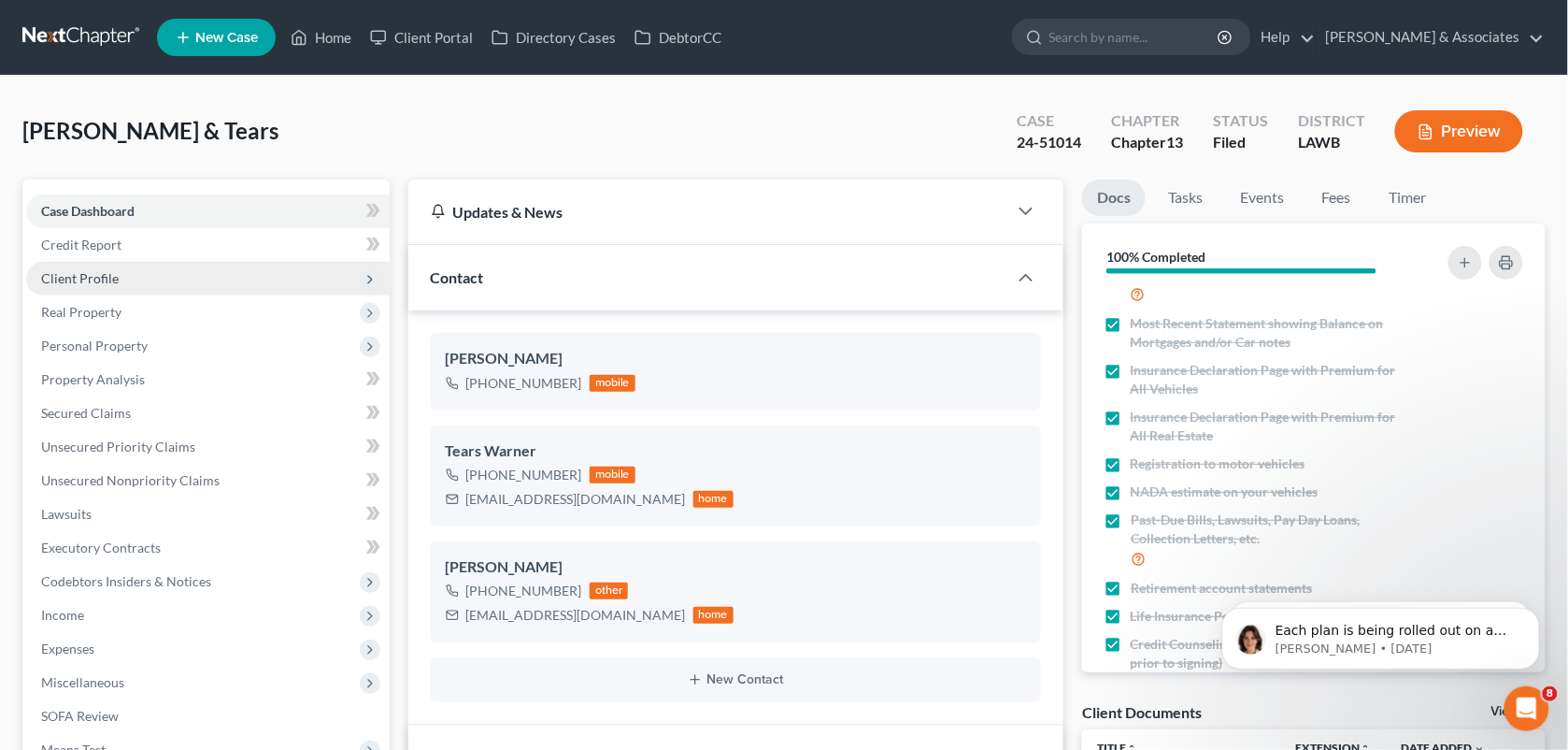
click at [190, 269] on span "Client Profile" at bounding box center [207, 278] width 364 height 34
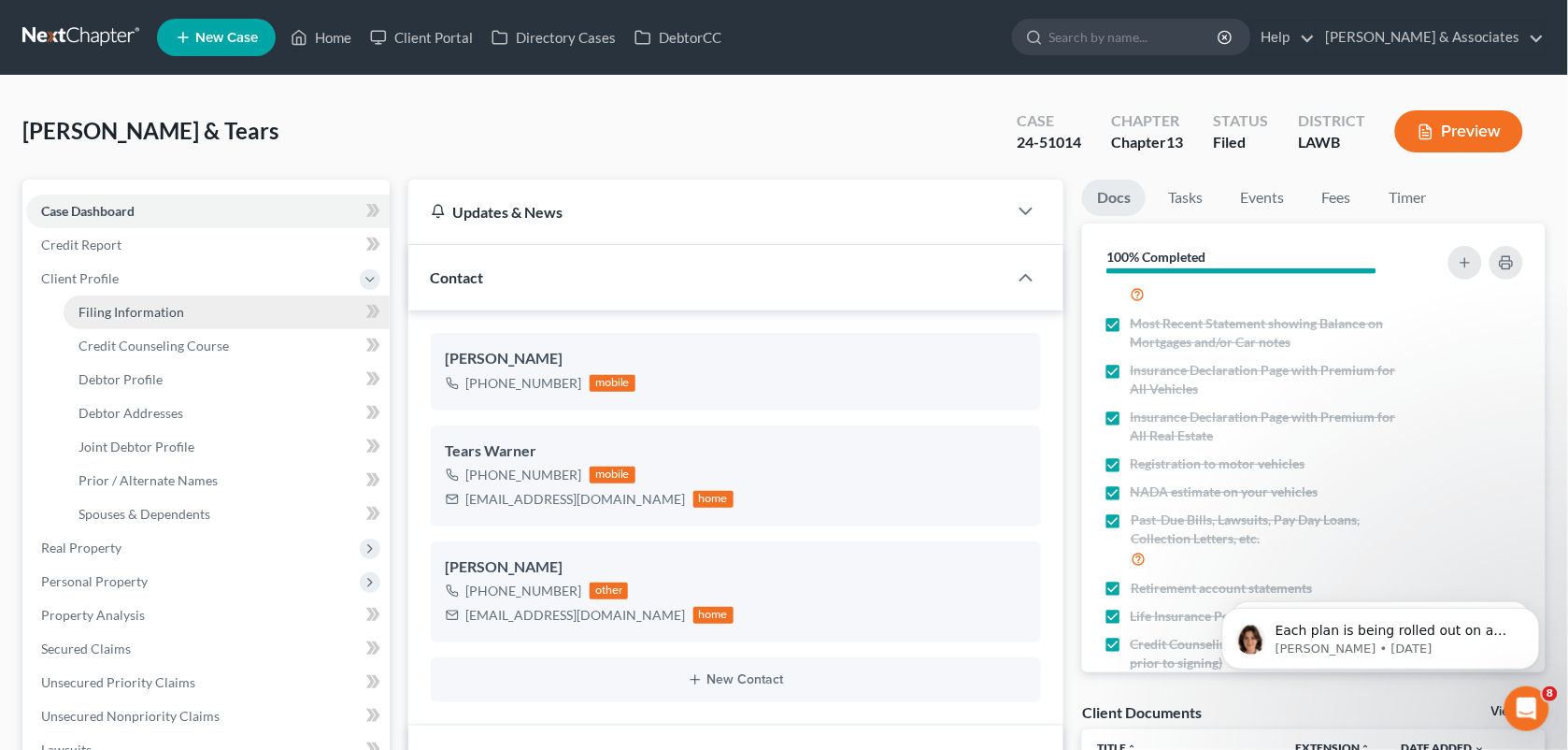
click at [175, 304] on span "Filing Information" at bounding box center [131, 312] width 106 height 16
select select "1"
select select "3"
select select "19"
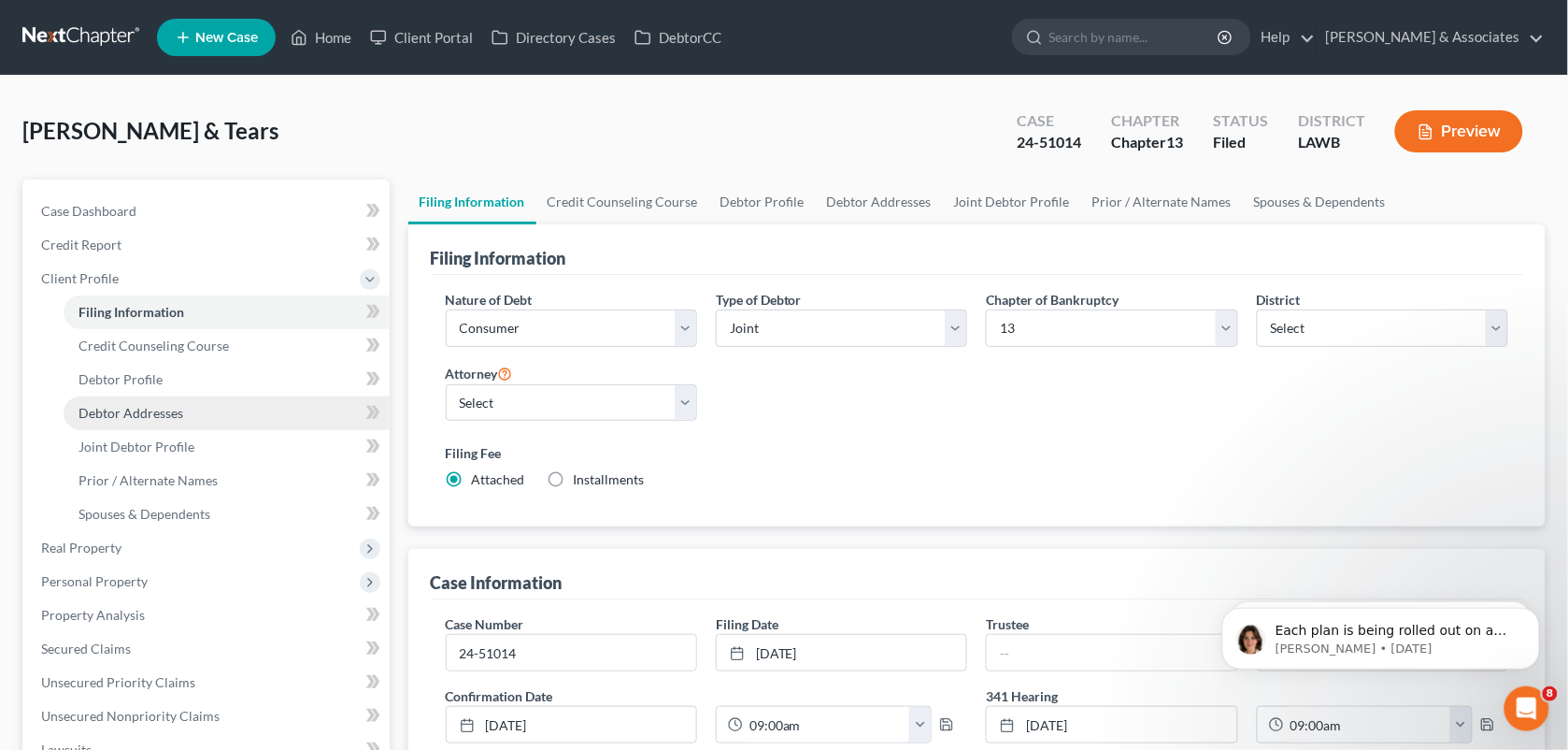
click at [159, 405] on span "Debtor Addresses" at bounding box center [131, 413] width 105 height 16
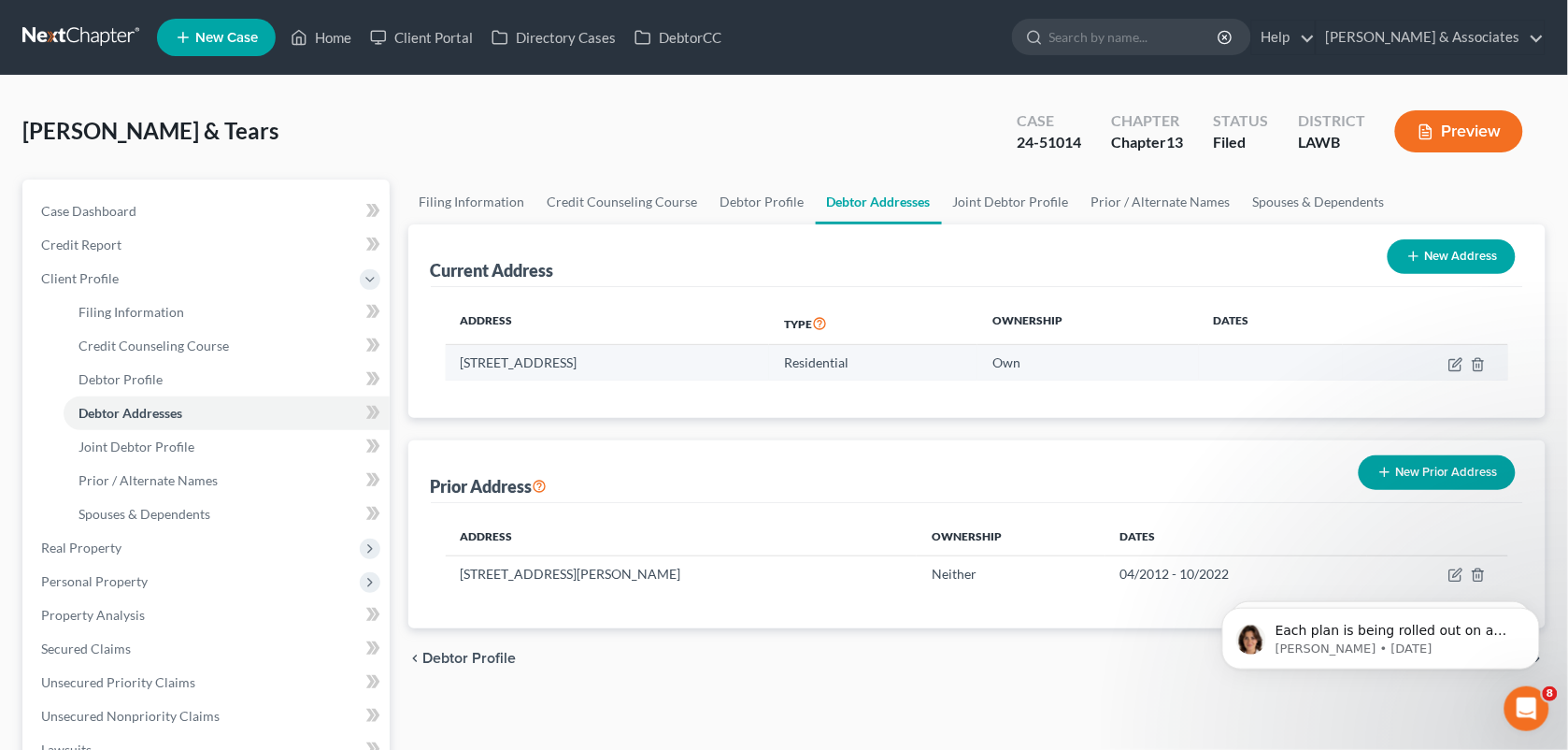
drag, startPoint x: 687, startPoint y: 363, endPoint x: 447, endPoint y: 367, distance: 240.0
click at [447, 367] on td "[STREET_ADDRESS]" at bounding box center [607, 363] width 324 height 36
copy td "[STREET_ADDRESS]"
click at [327, 44] on link "Home" at bounding box center [321, 38] width 79 height 34
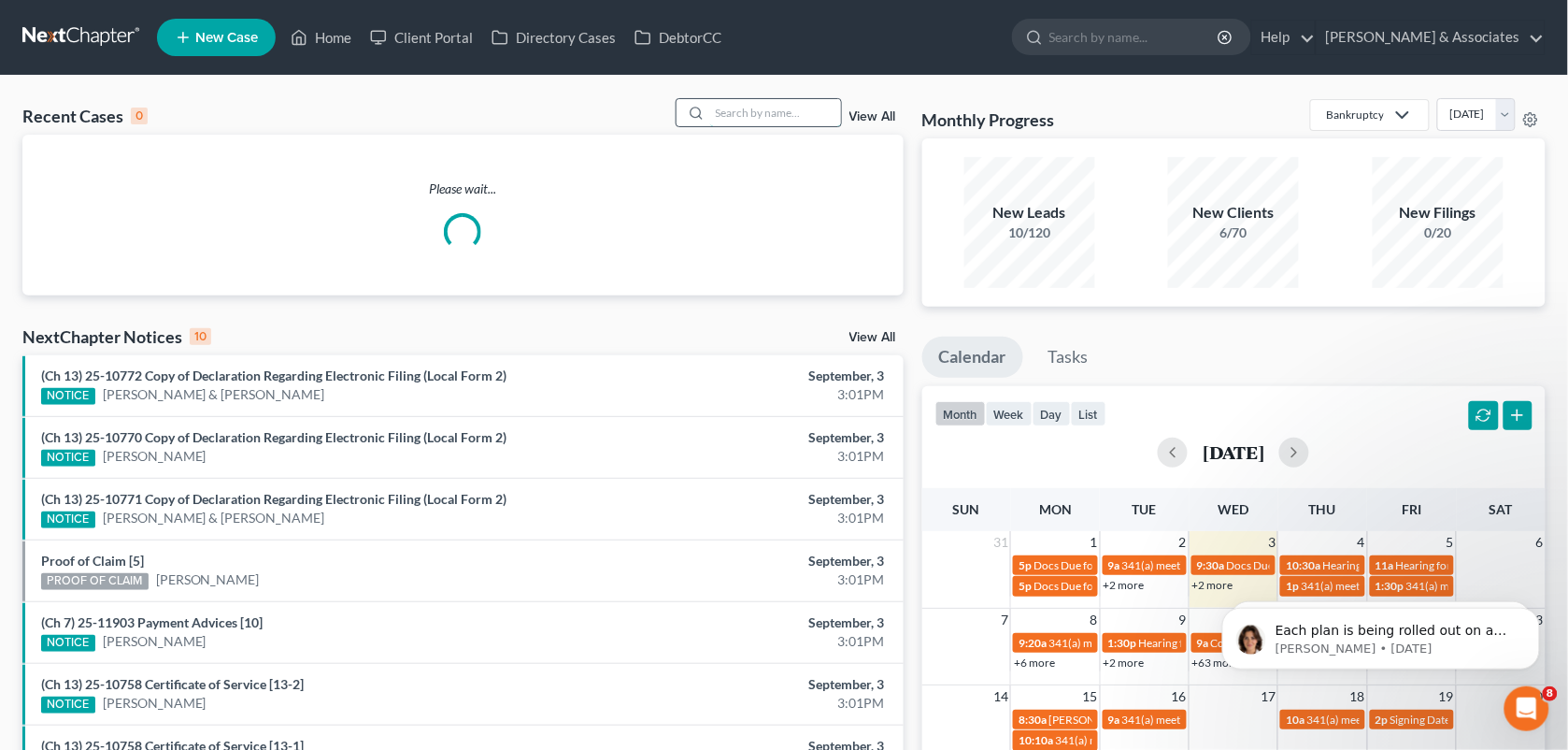
click at [755, 99] on input "search" at bounding box center [776, 112] width 131 height 27
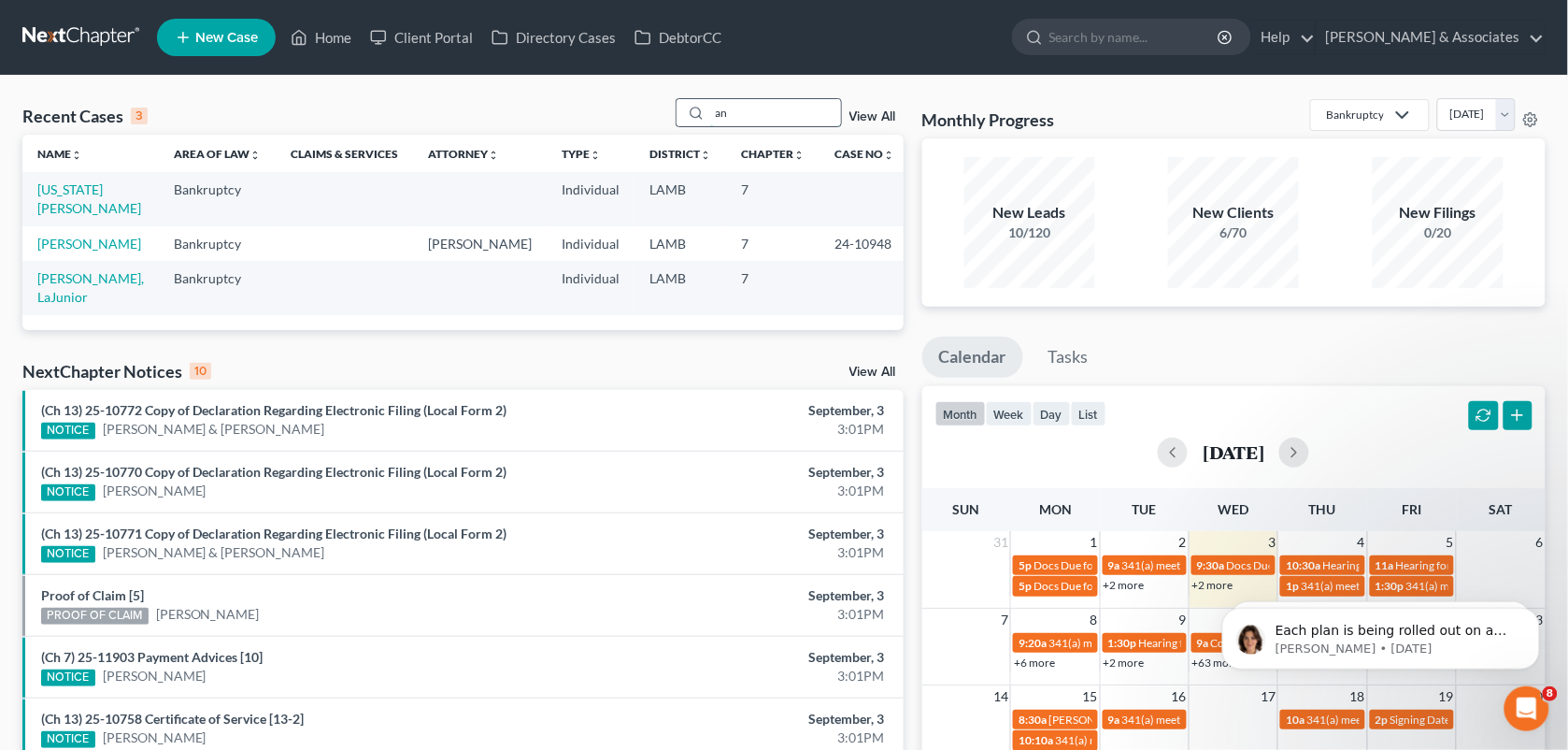
type input "a"
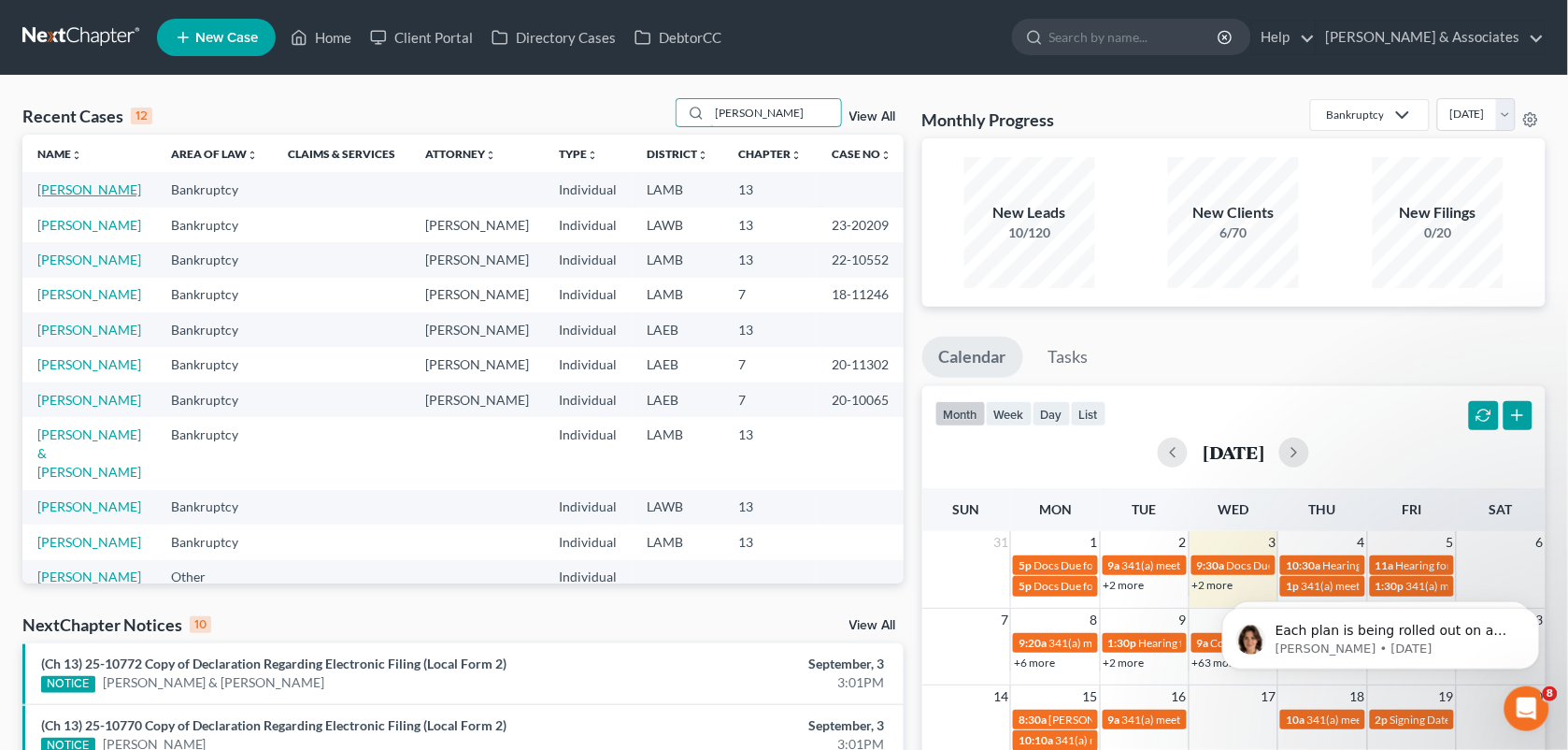
type input "[PERSON_NAME]"
click at [104, 184] on link "[PERSON_NAME]" at bounding box center [89, 189] width 104 height 16
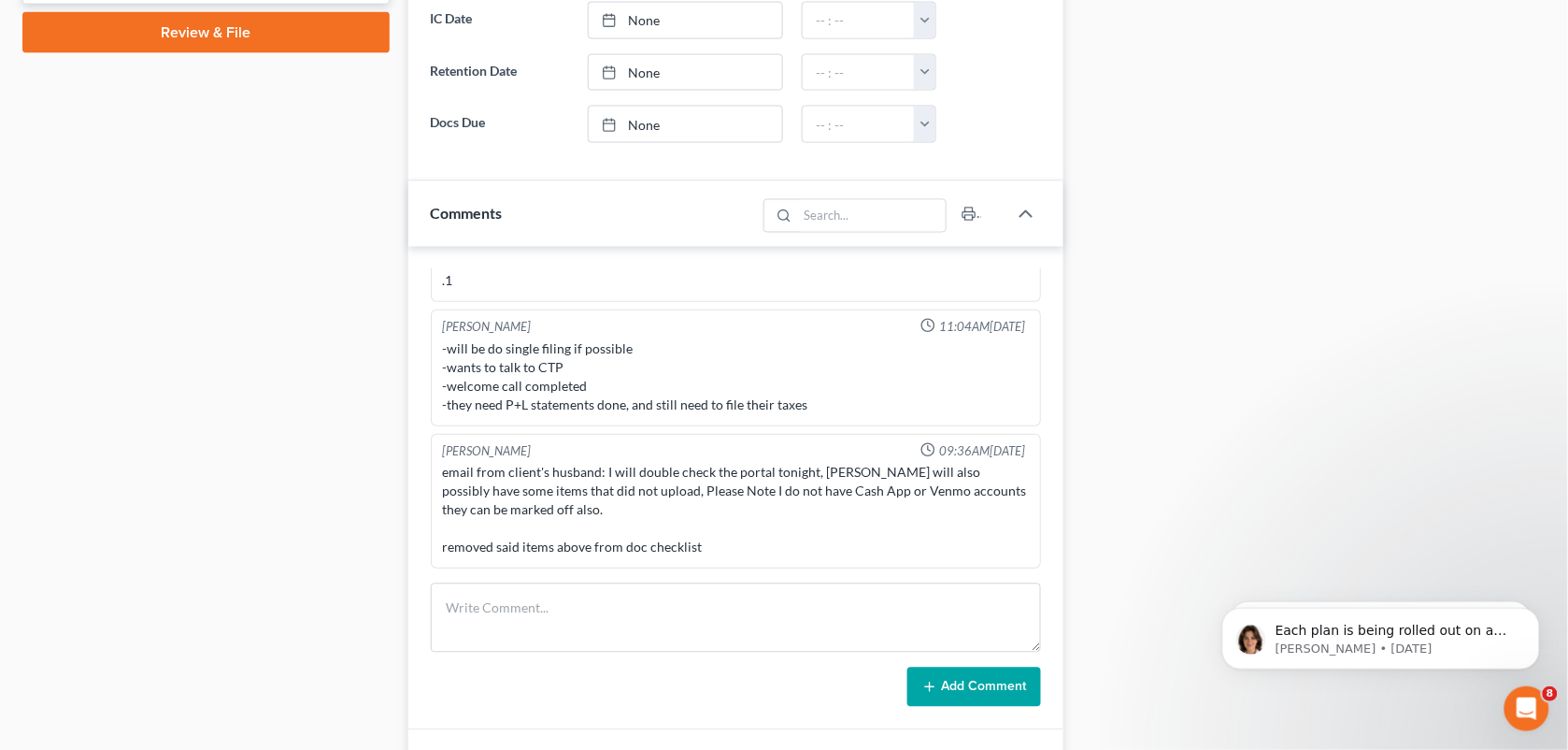
scroll to position [910, 0]
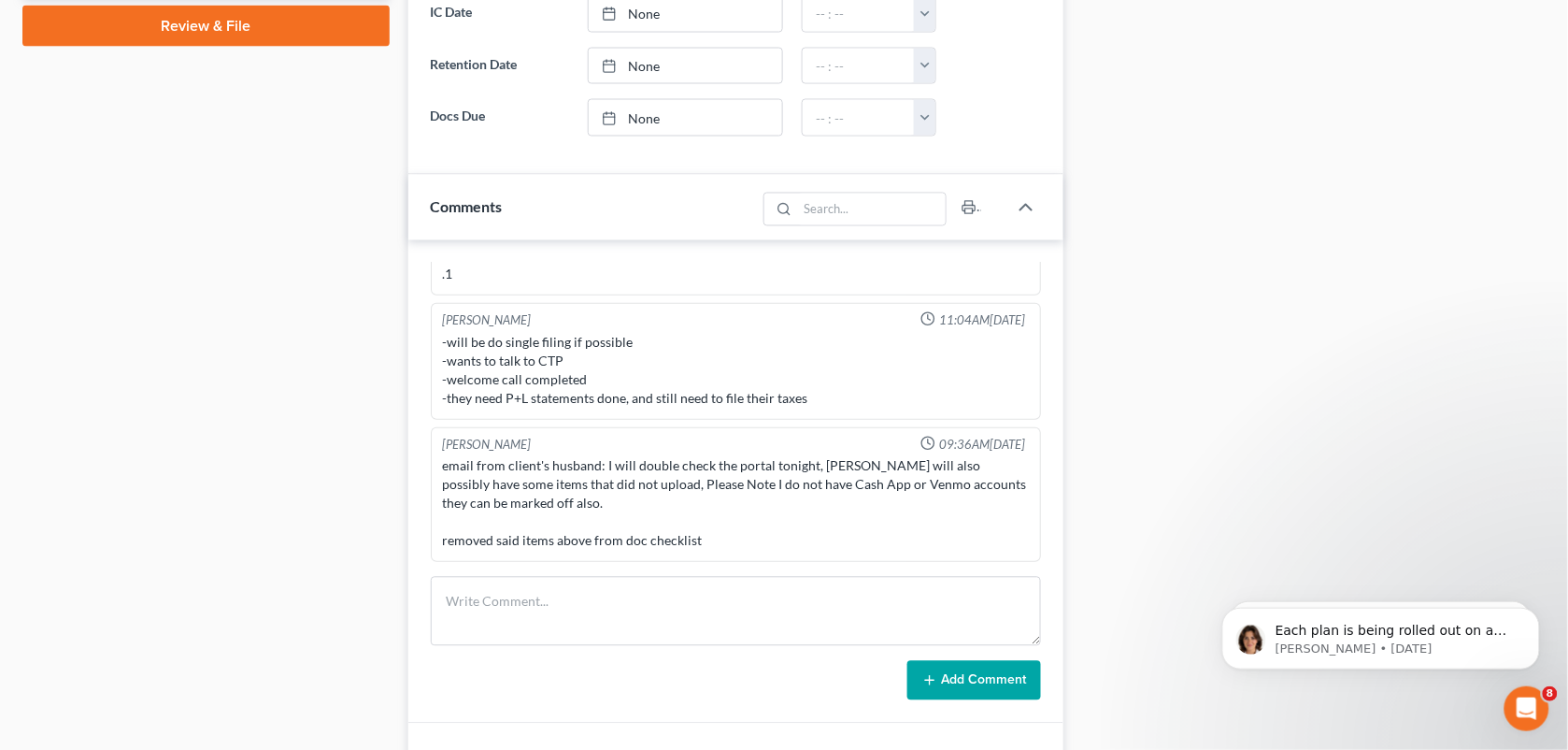
click at [173, 388] on div "Case Dashboard Payments Invoices Payments Payments Credit Report Client Profile" at bounding box center [206, 128] width 386 height 1717
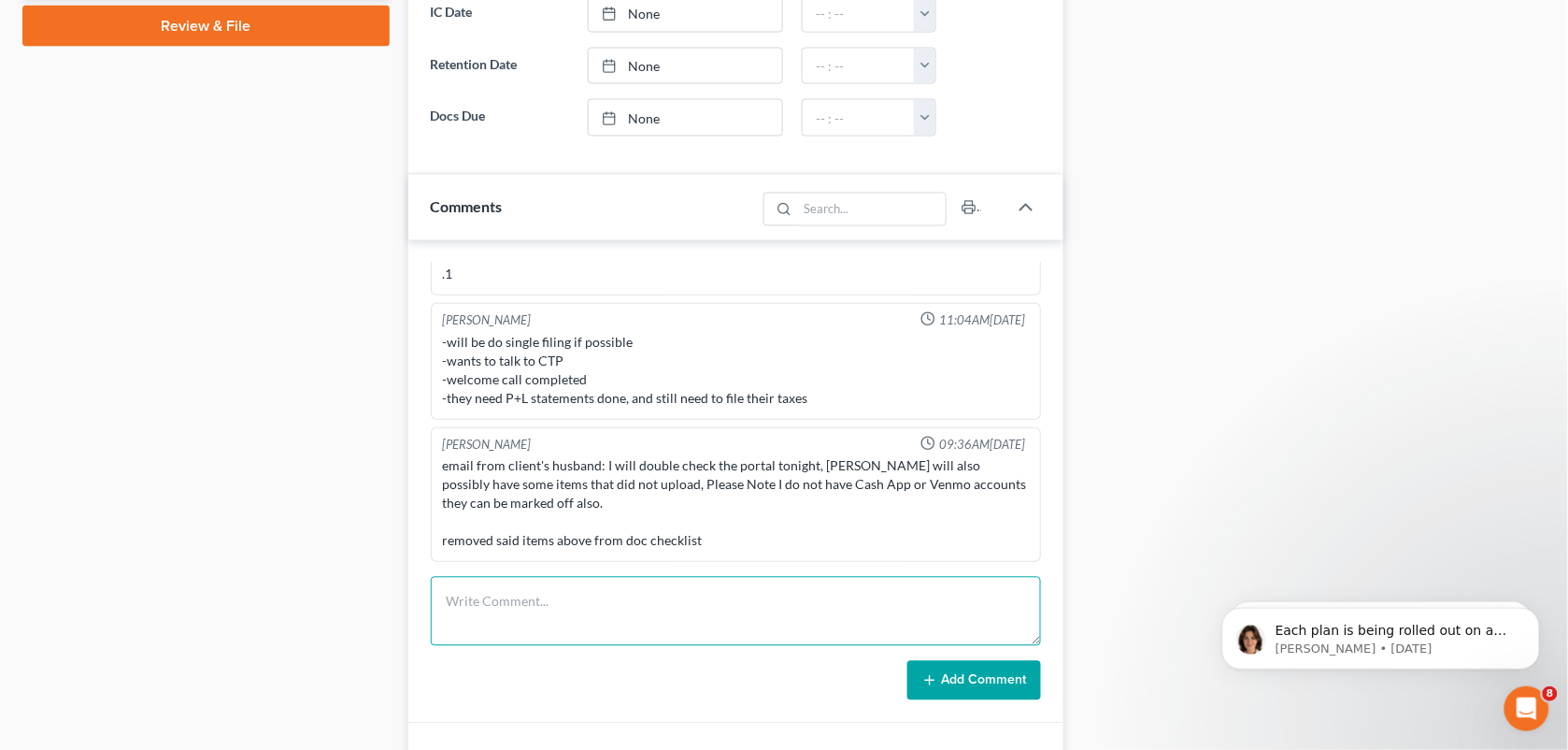
click at [503, 604] on textarea at bounding box center [736, 611] width 611 height 69
click at [651, 607] on textarea "Called to speak to AMH. Hung" at bounding box center [736, 611] width 611 height 69
type textarea "Called to speak to AMH. [PERSON_NAME] said she has been in touch with them thro…"
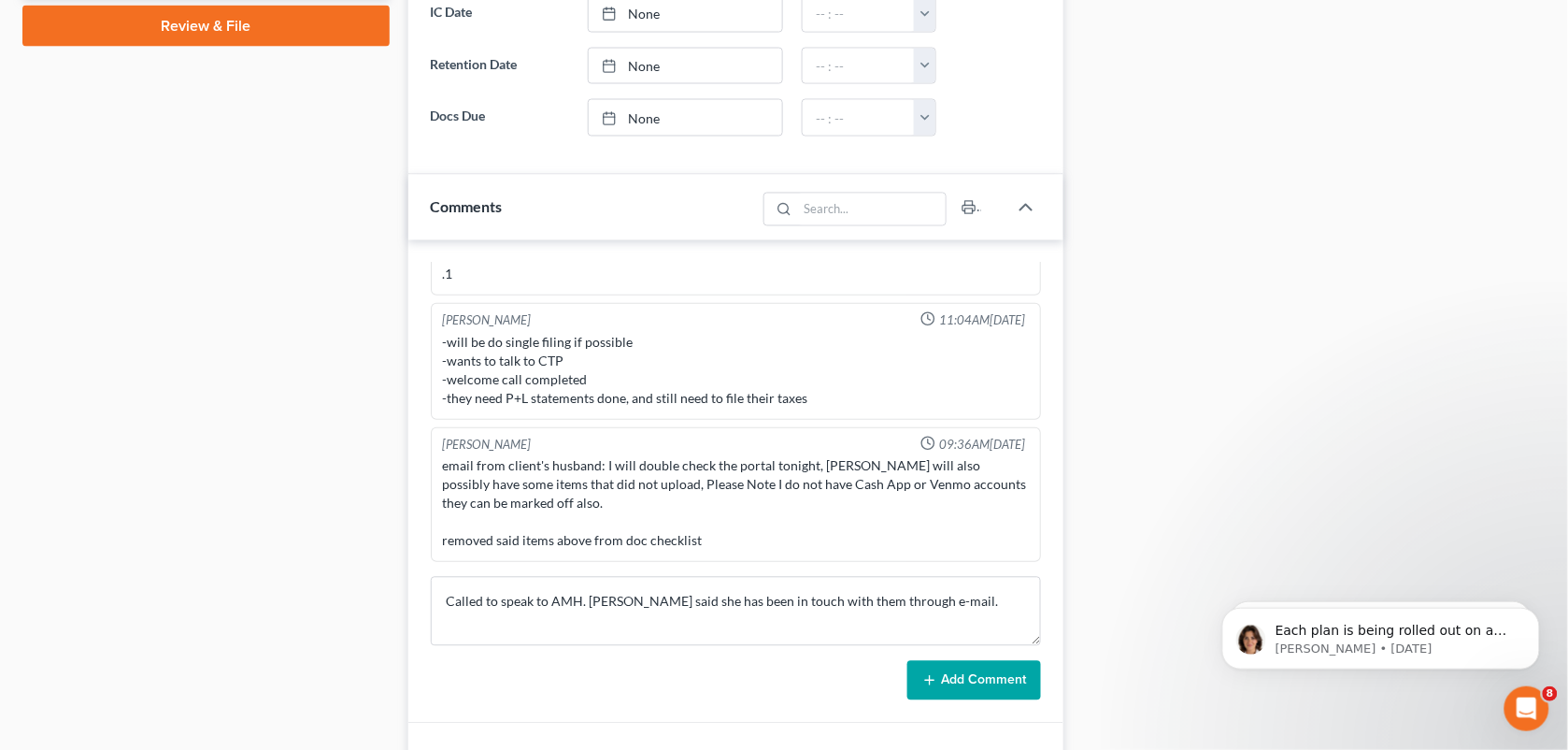
click at [963, 680] on button "Add Comment" at bounding box center [974, 681] width 134 height 40
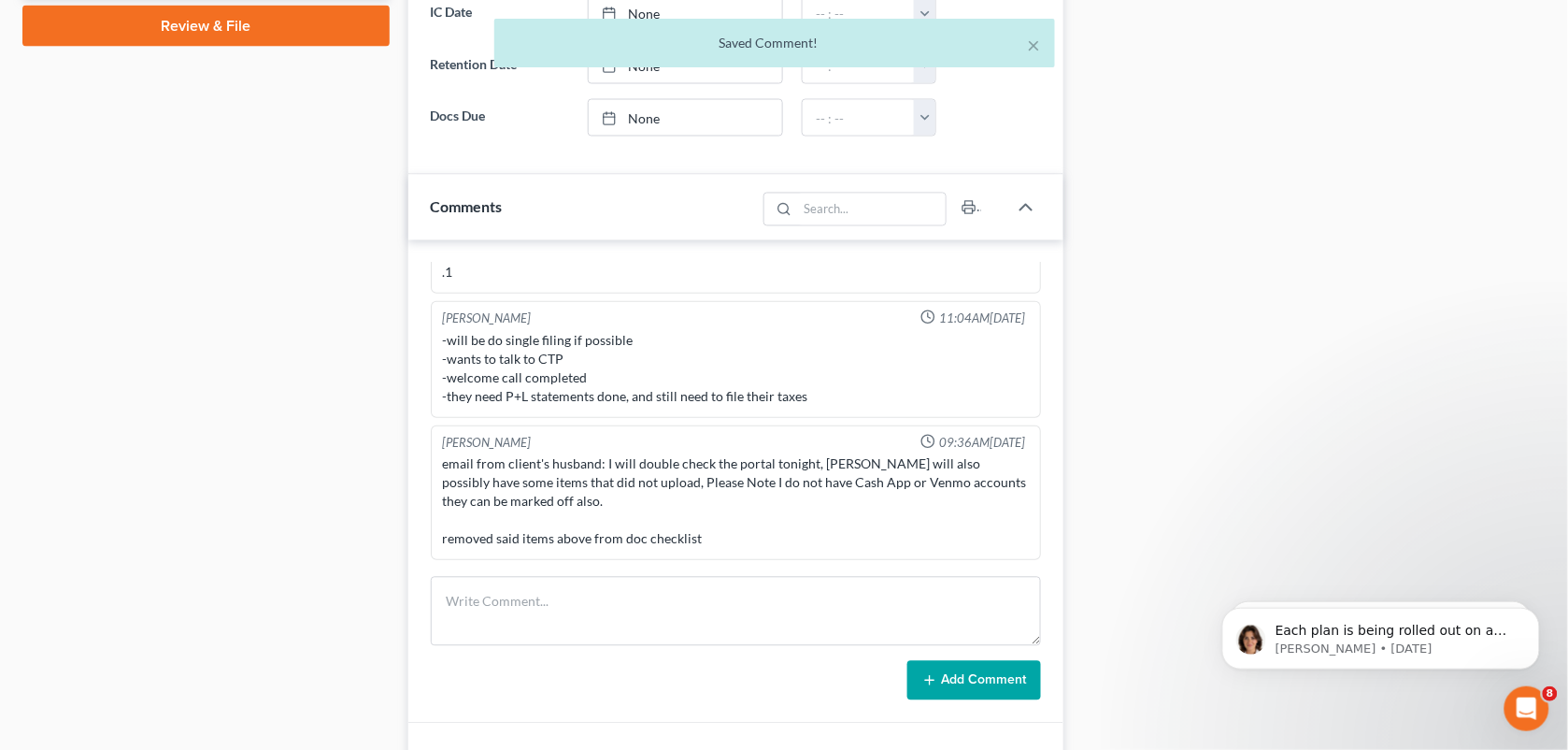
scroll to position [502, 0]
